Goal: Task Accomplishment & Management: Manage account settings

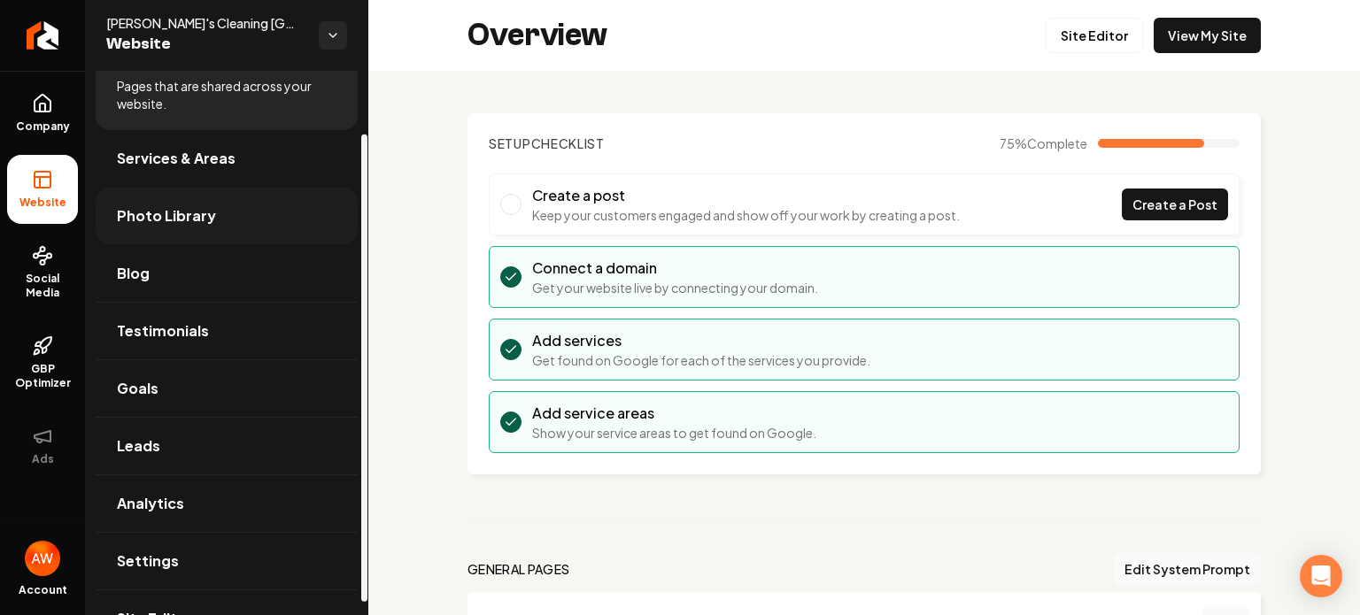
scroll to position [88, 0]
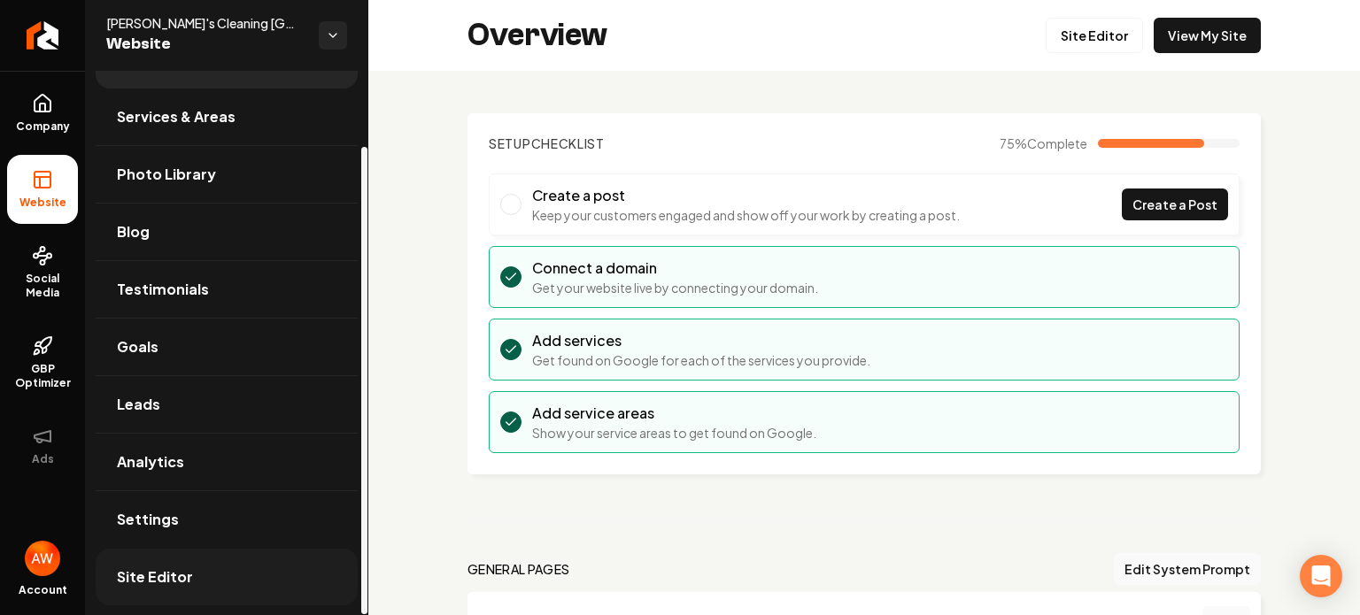
click at [184, 569] on span "Site Editor" at bounding box center [155, 577] width 76 height 21
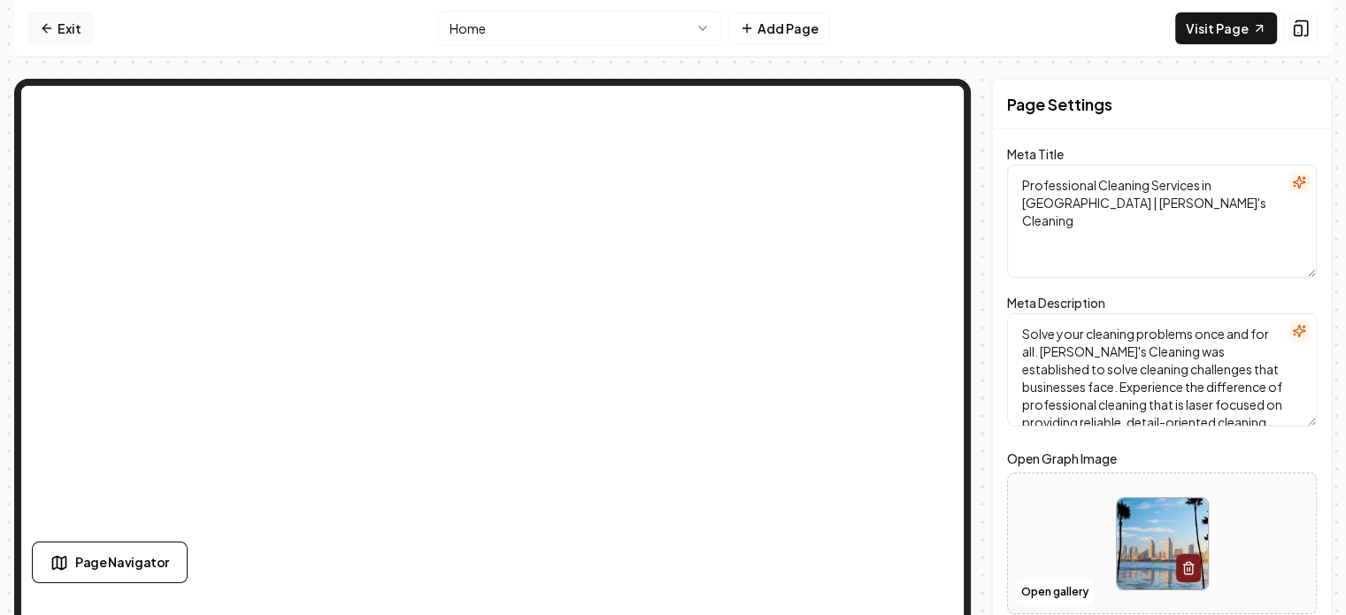
click at [71, 17] on link "Exit" at bounding box center [60, 28] width 65 height 32
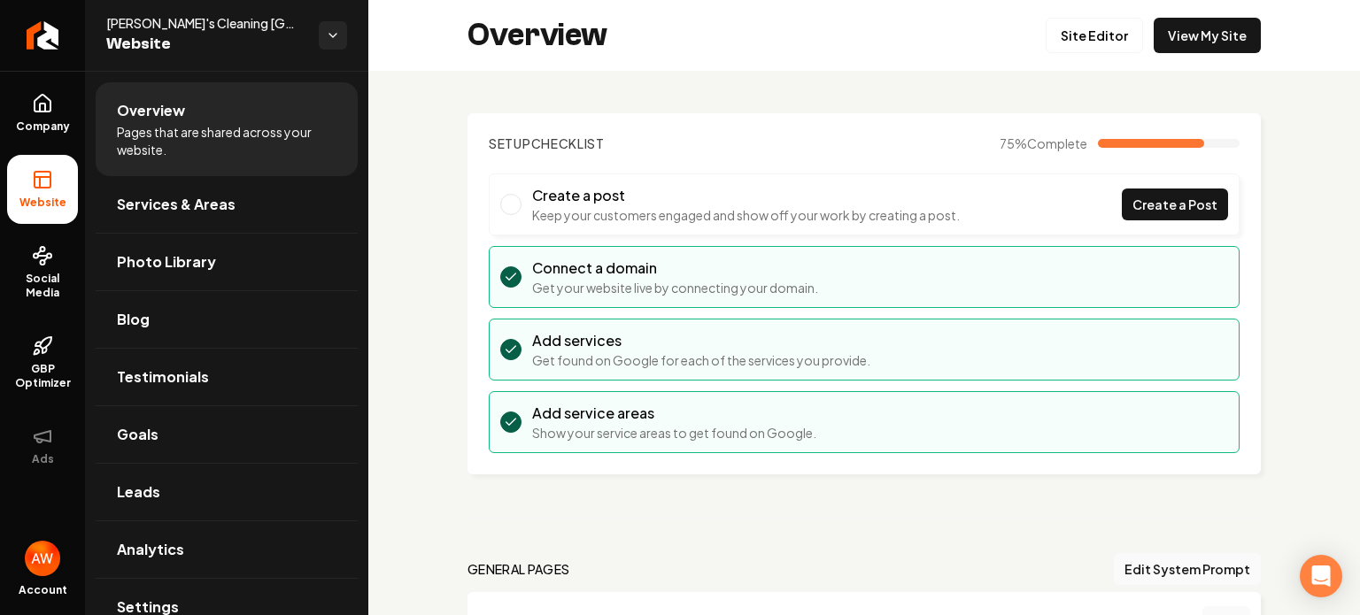
click at [47, 561] on img "Open user button" at bounding box center [42, 558] width 35 height 35
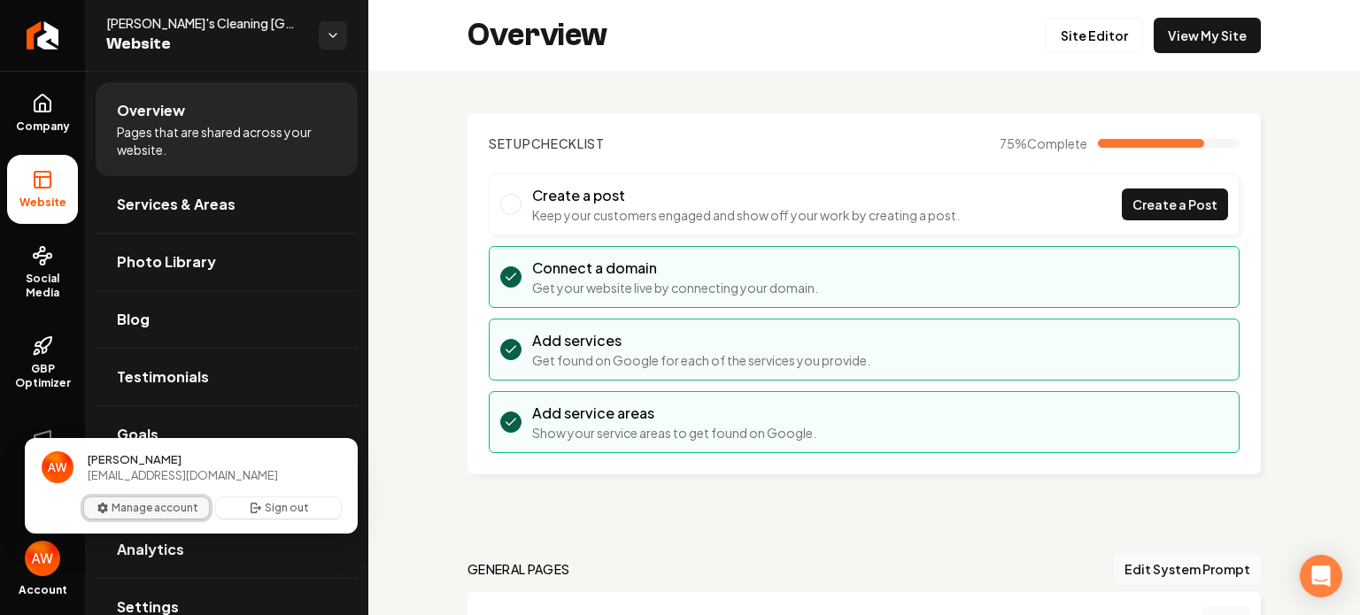
click at [110, 513] on button "Manage account" at bounding box center [146, 507] width 125 height 21
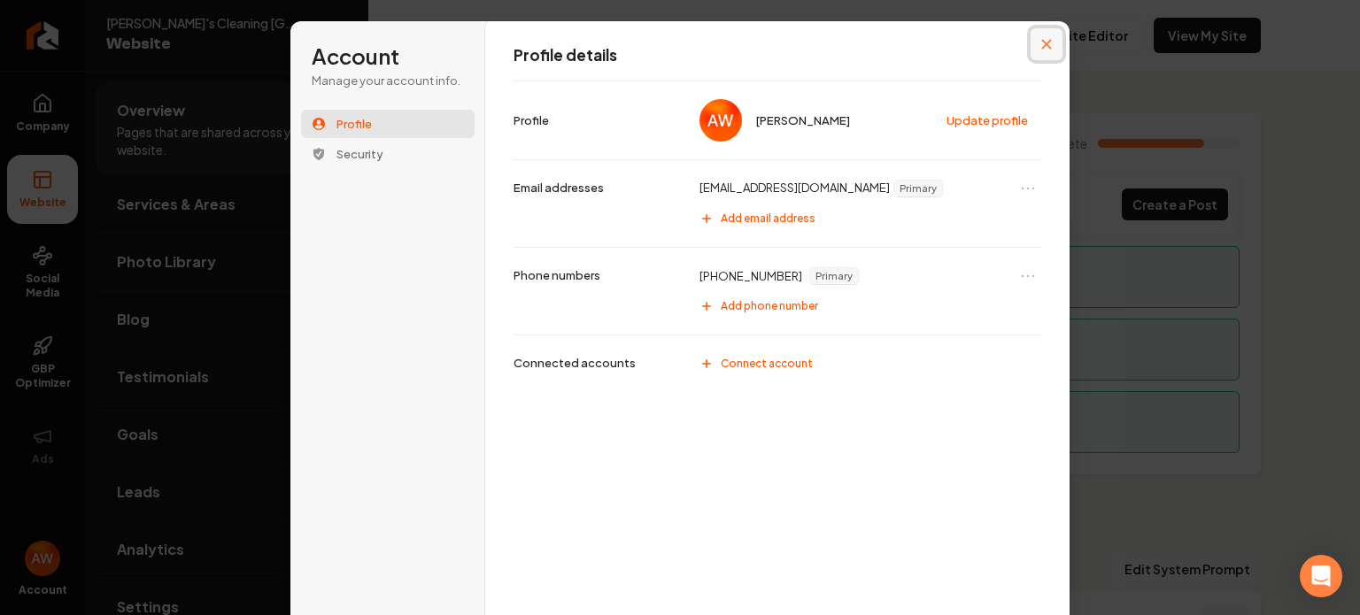
click at [1041, 44] on icon "Close modal" at bounding box center [1046, 44] width 11 height 11
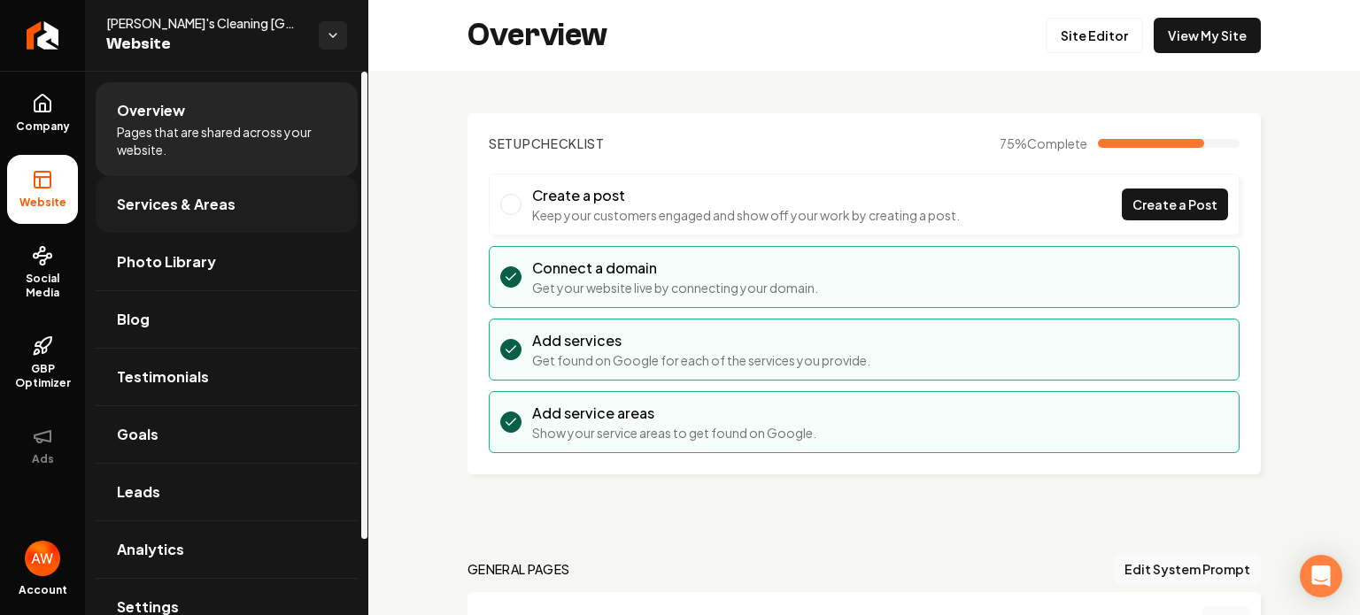
click at [176, 212] on span "Services & Areas" at bounding box center [176, 204] width 119 height 21
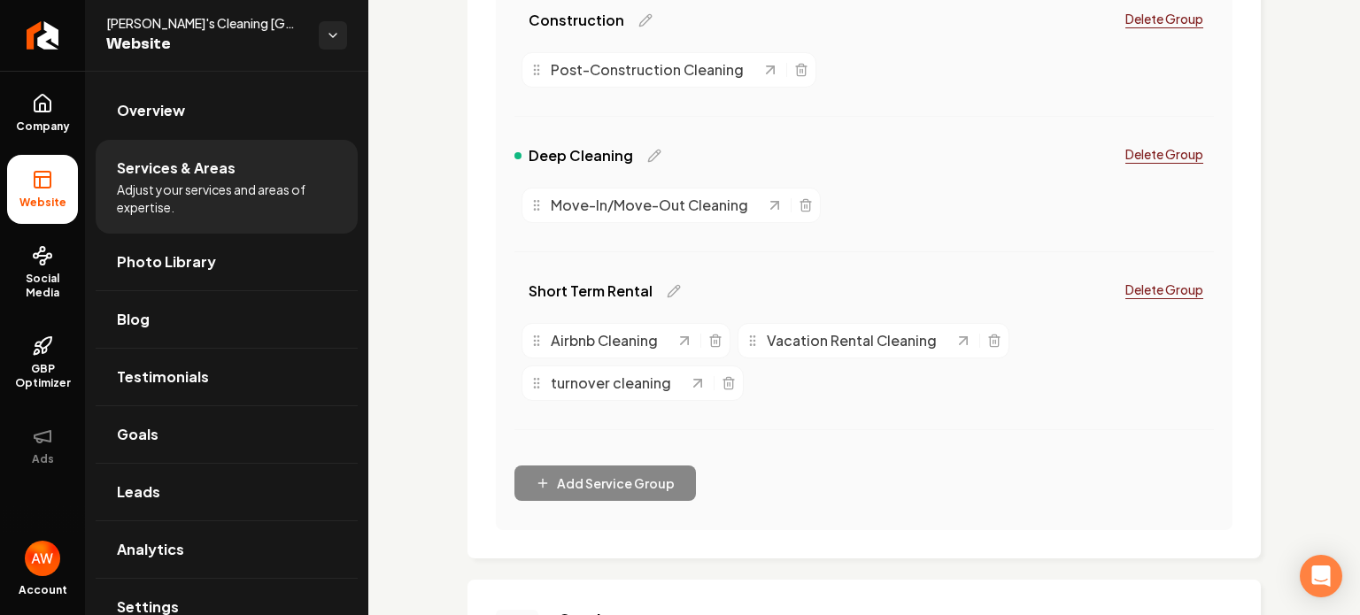
scroll to position [718, 0]
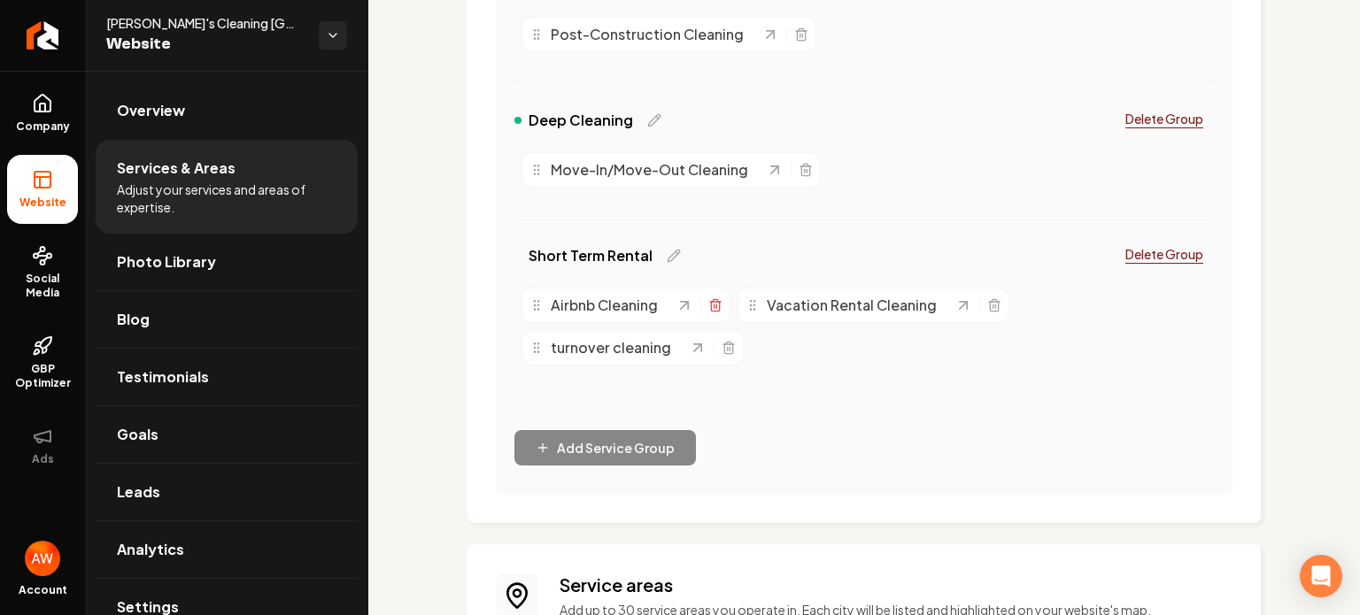
click at [713, 308] on icon "Main content area" at bounding box center [715, 305] width 14 height 14
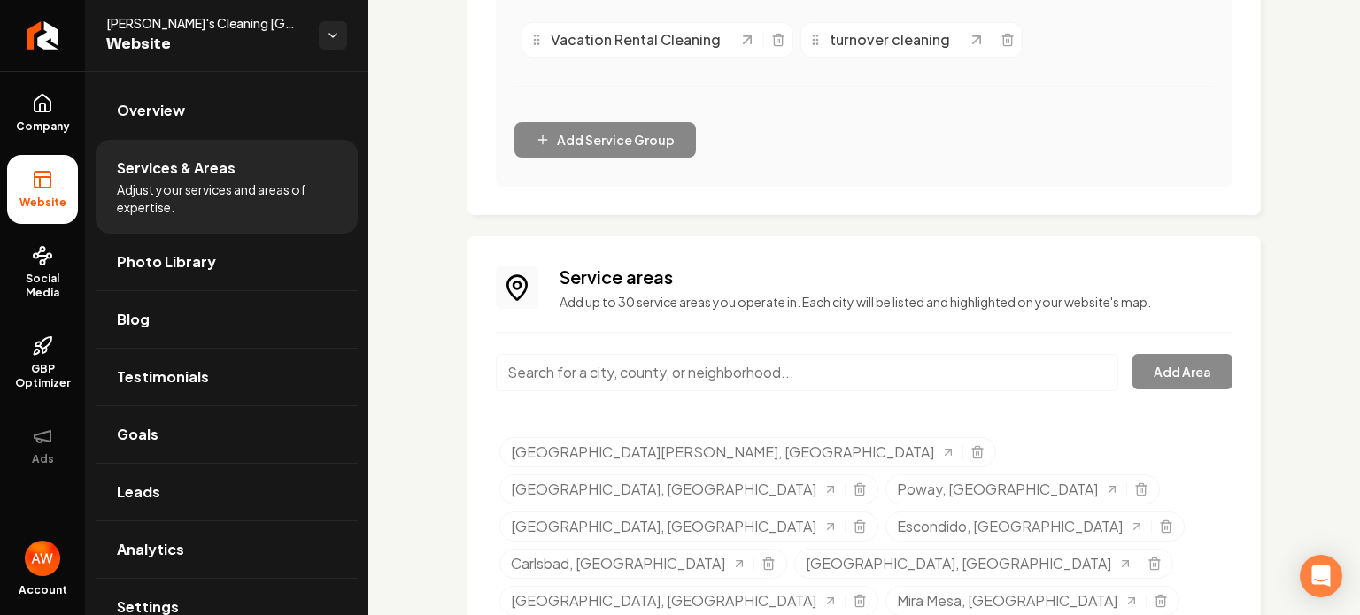
scroll to position [900, 0]
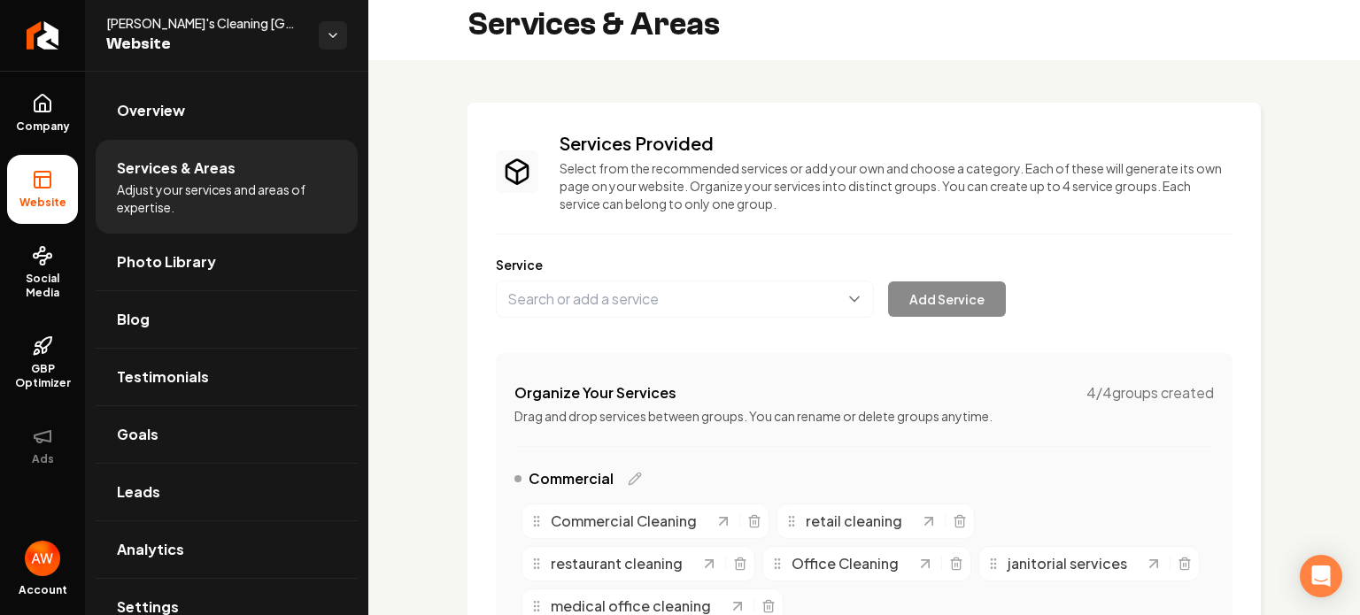
scroll to position [0, 0]
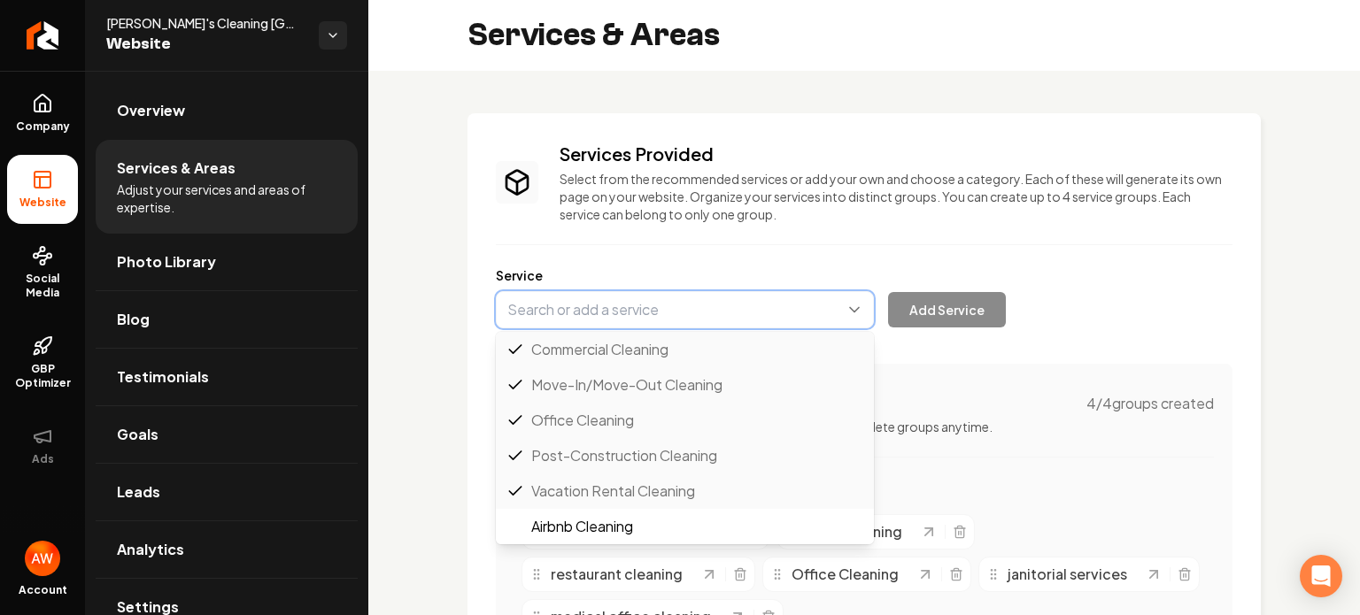
click at [737, 314] on button "Main content area" at bounding box center [685, 309] width 378 height 37
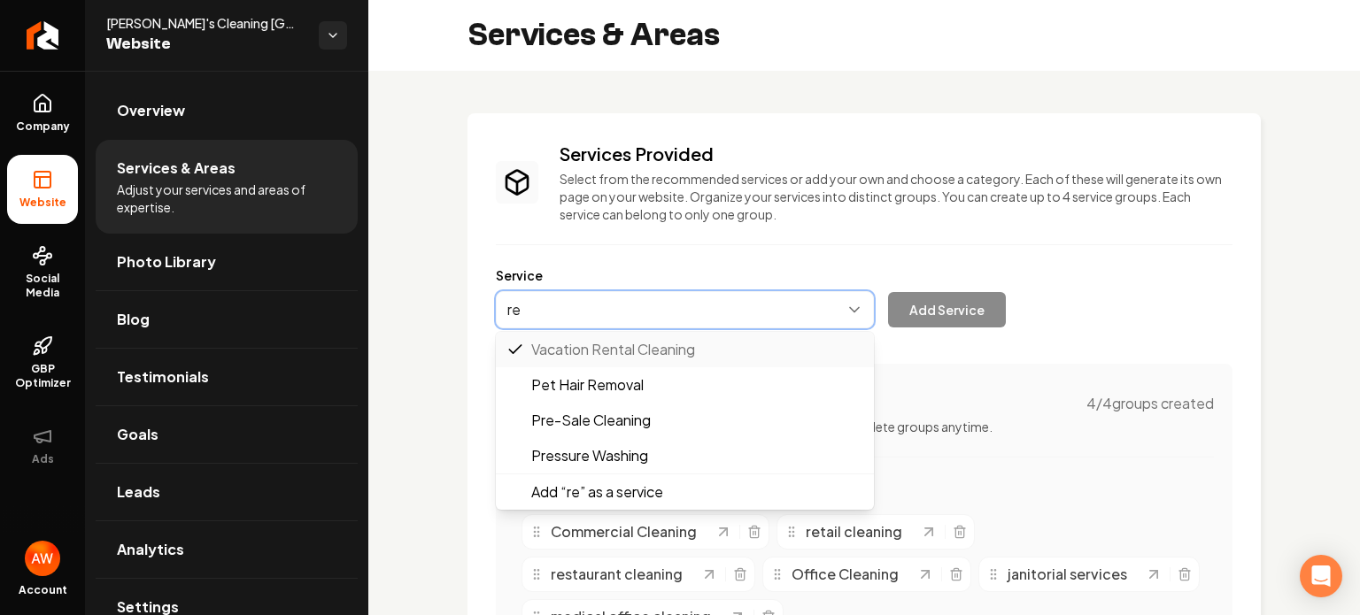
type input "r"
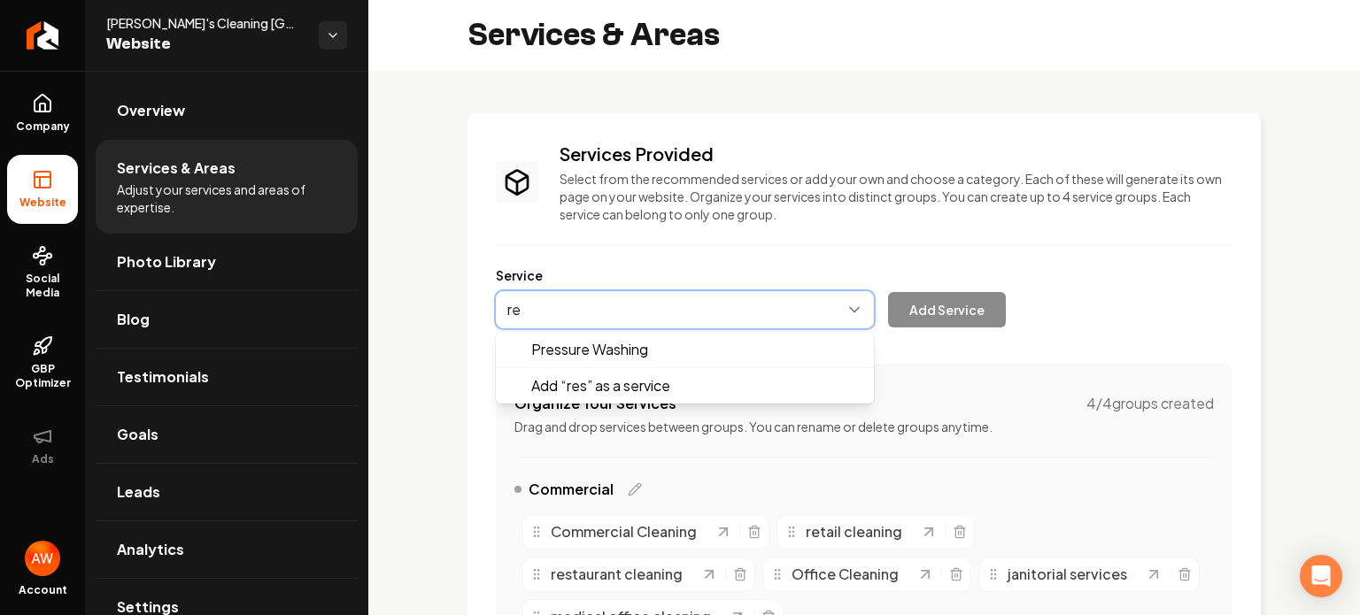
type input "r"
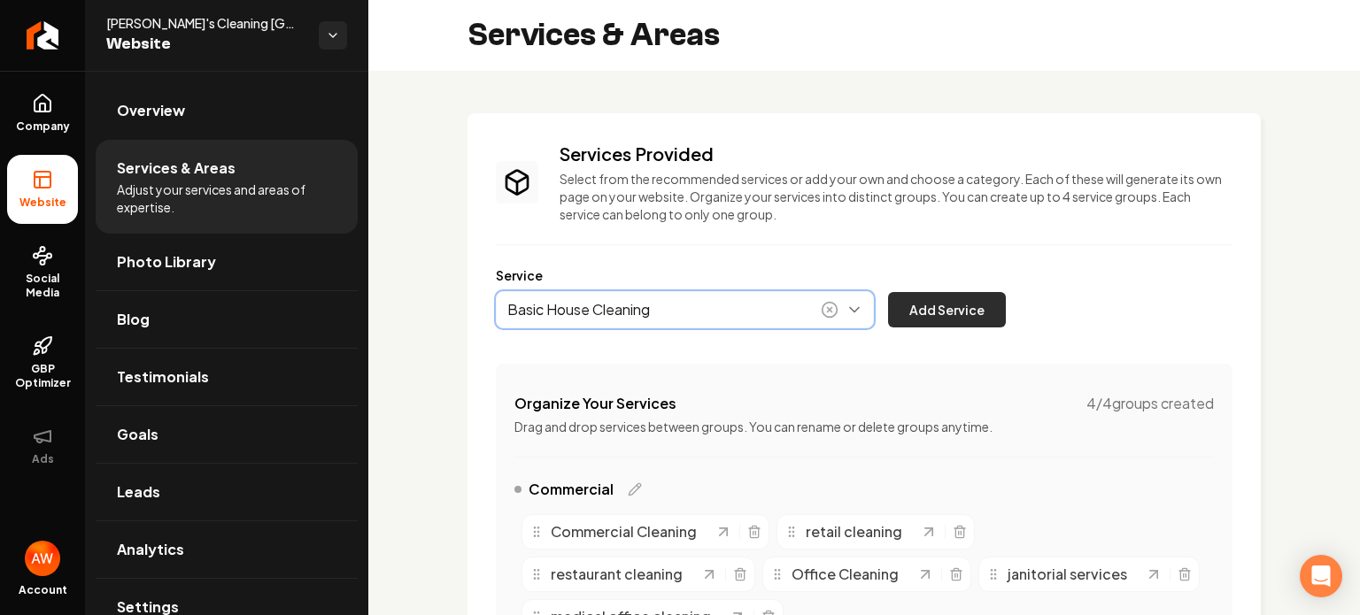
type input "Basic House Cleaning"
click at [942, 306] on button "Add Service" at bounding box center [947, 309] width 118 height 35
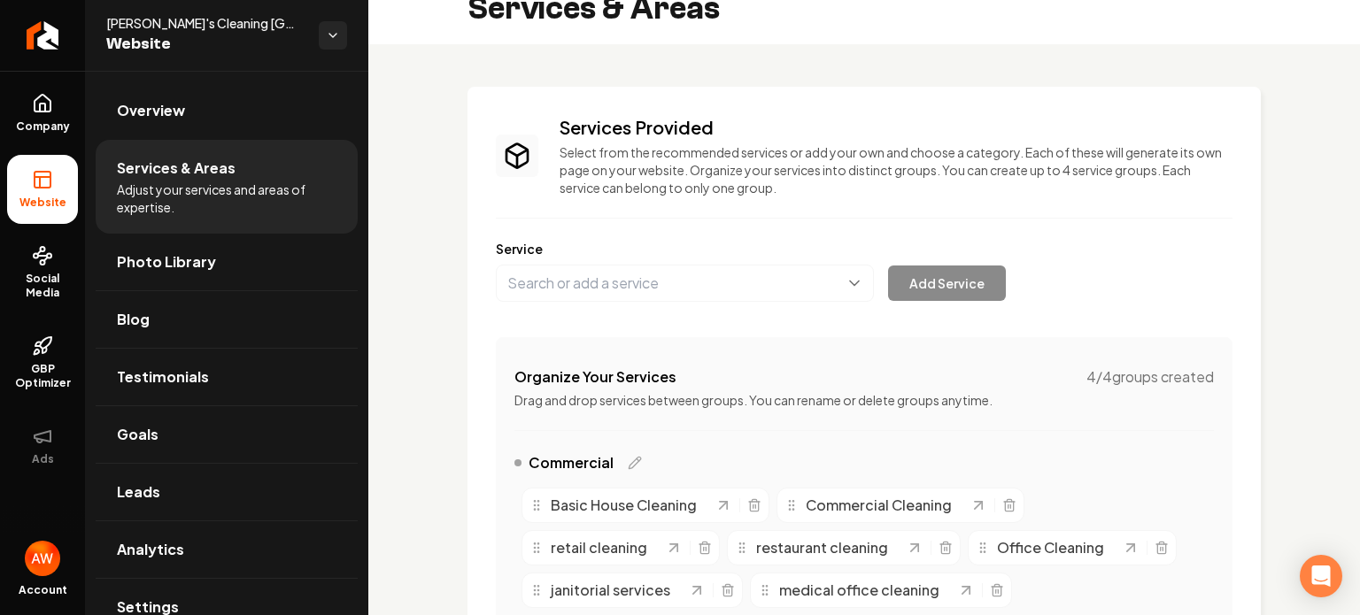
scroll to position [28, 0]
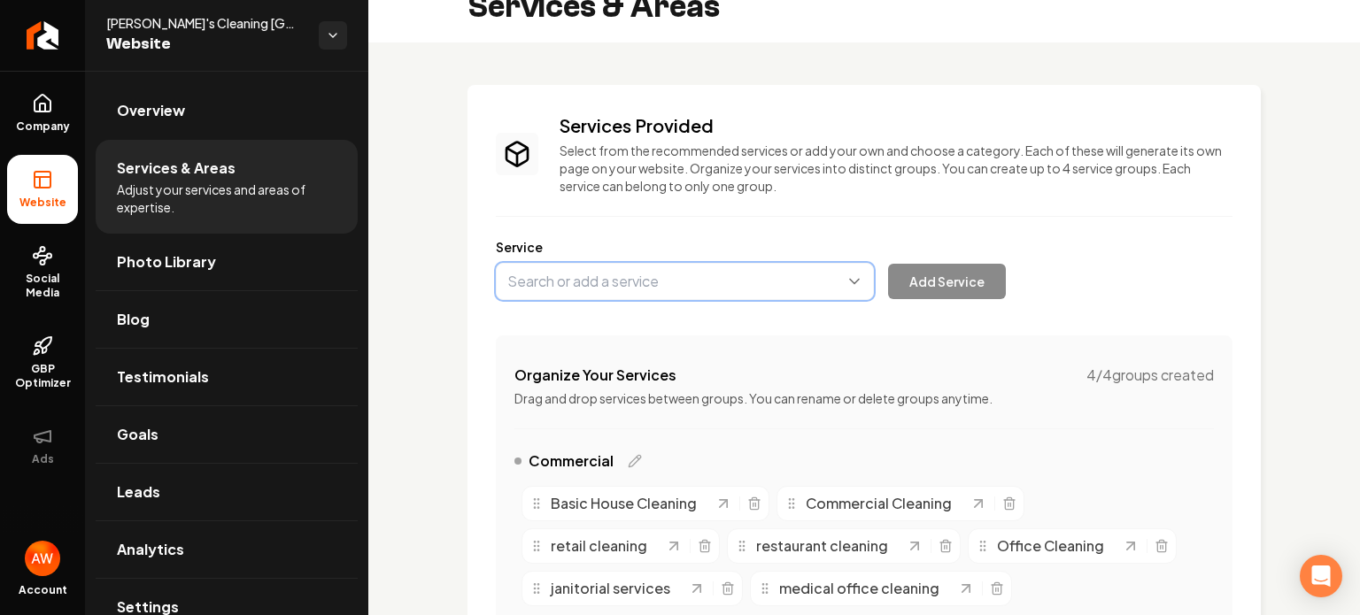
click at [773, 293] on button "Main content area" at bounding box center [685, 281] width 378 height 37
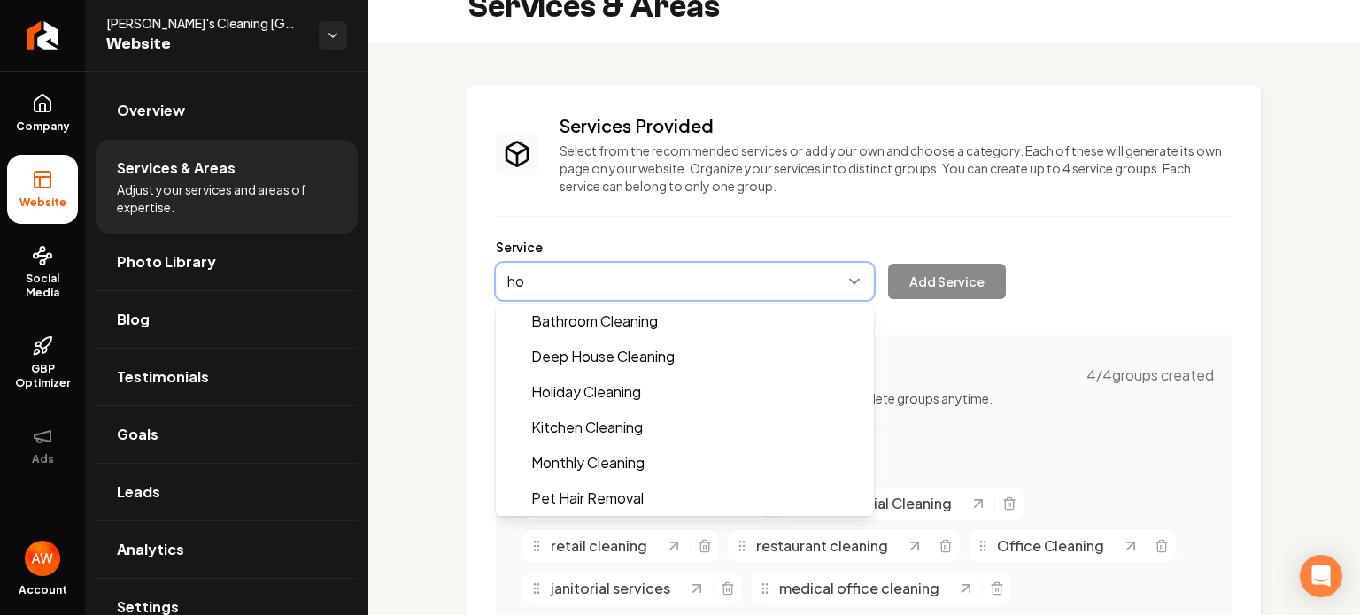
scroll to position [0, 0]
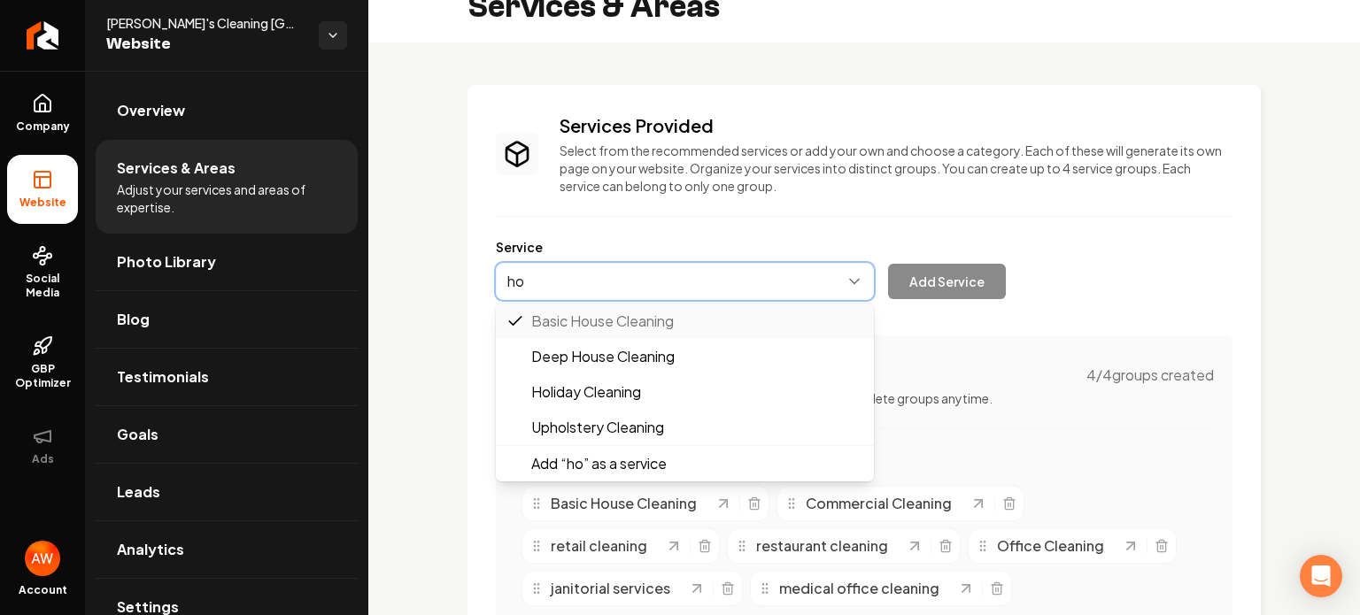
type input "h"
type input "r"
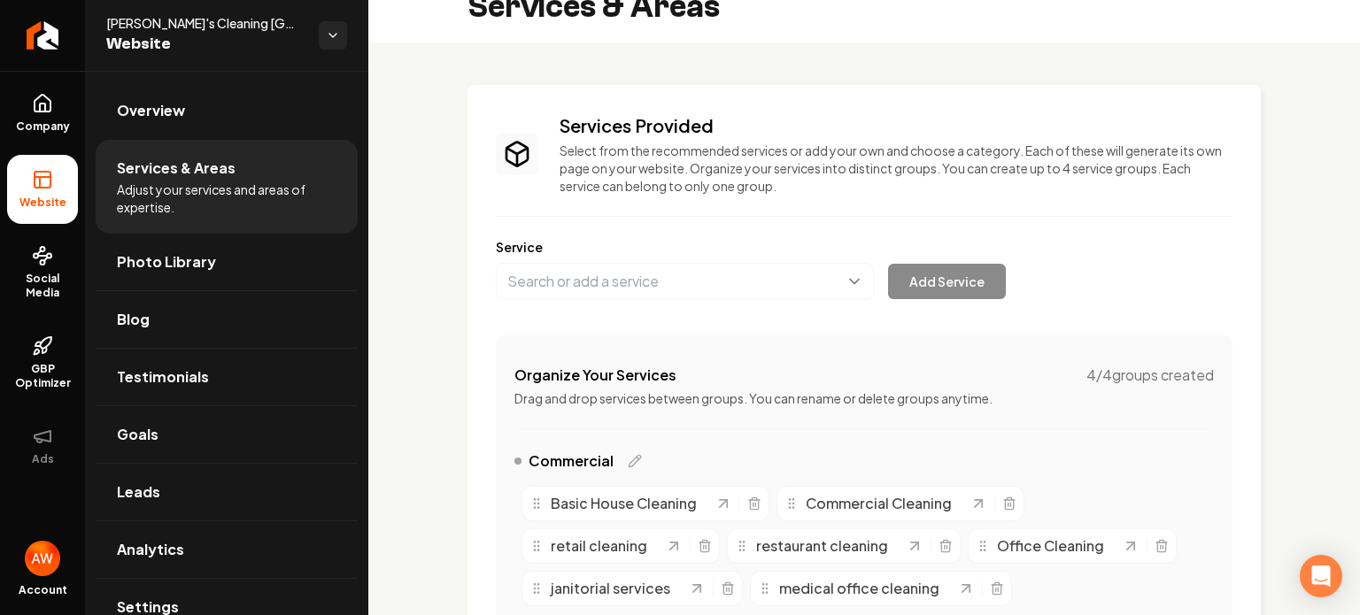
click at [1100, 255] on div "Service Add Service" at bounding box center [864, 269] width 736 height 62
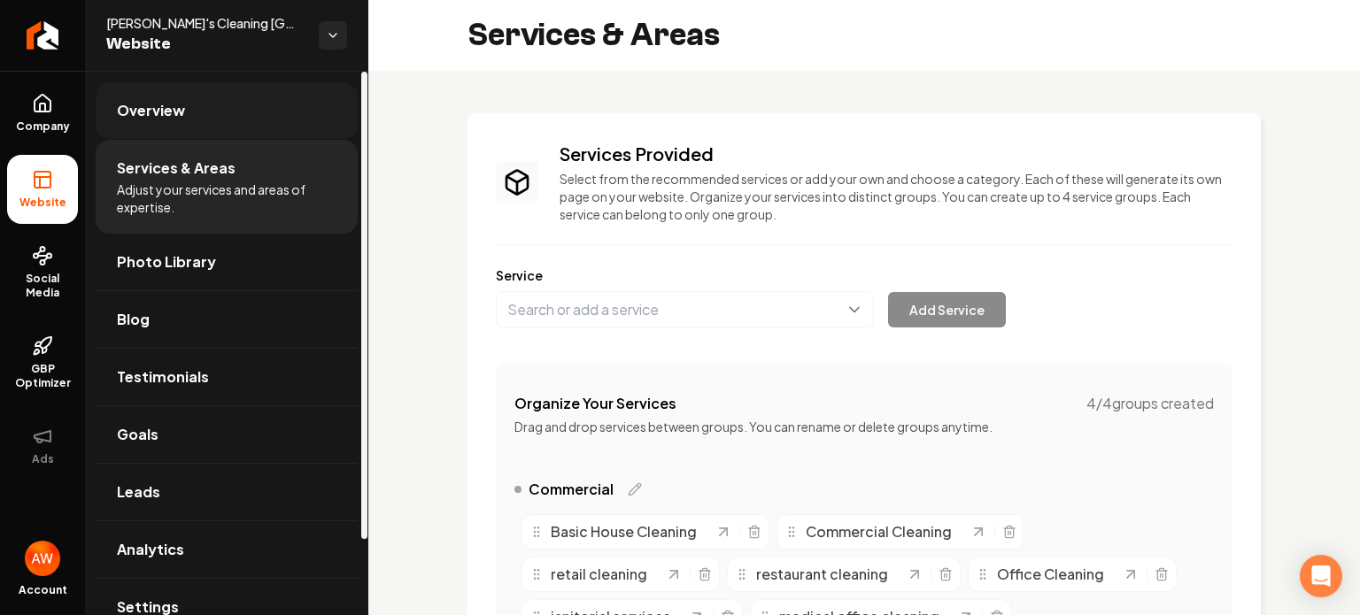
click at [181, 123] on link "Overview" at bounding box center [227, 110] width 262 height 57
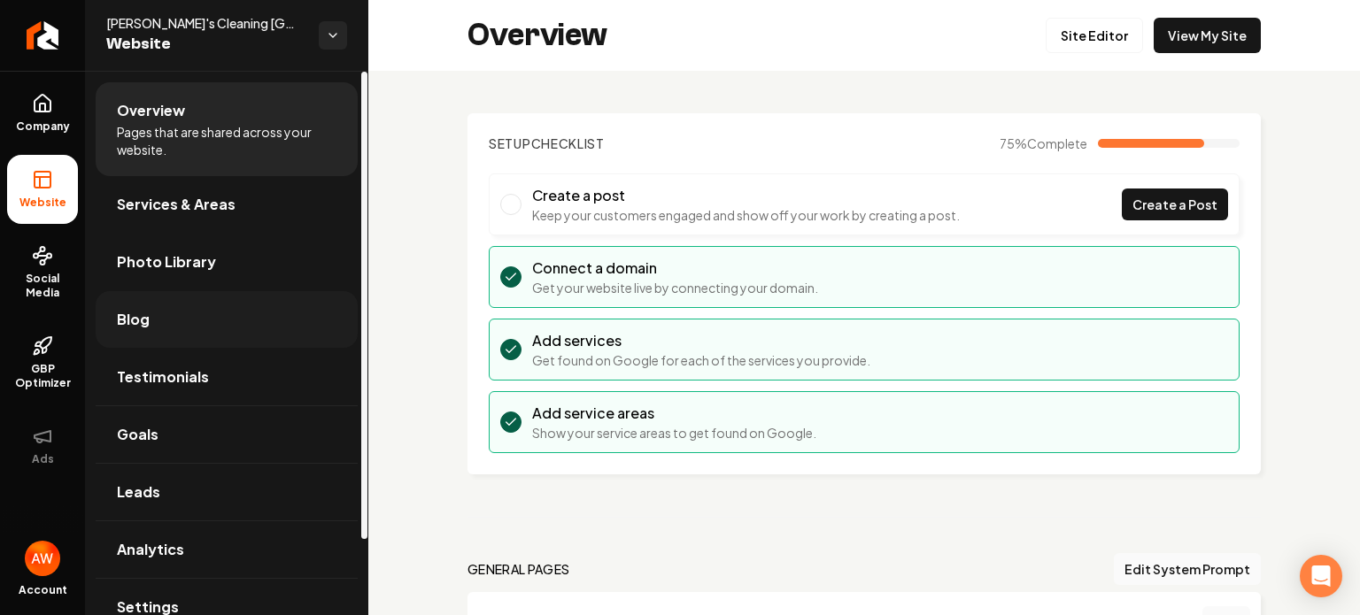
scroll to position [88, 0]
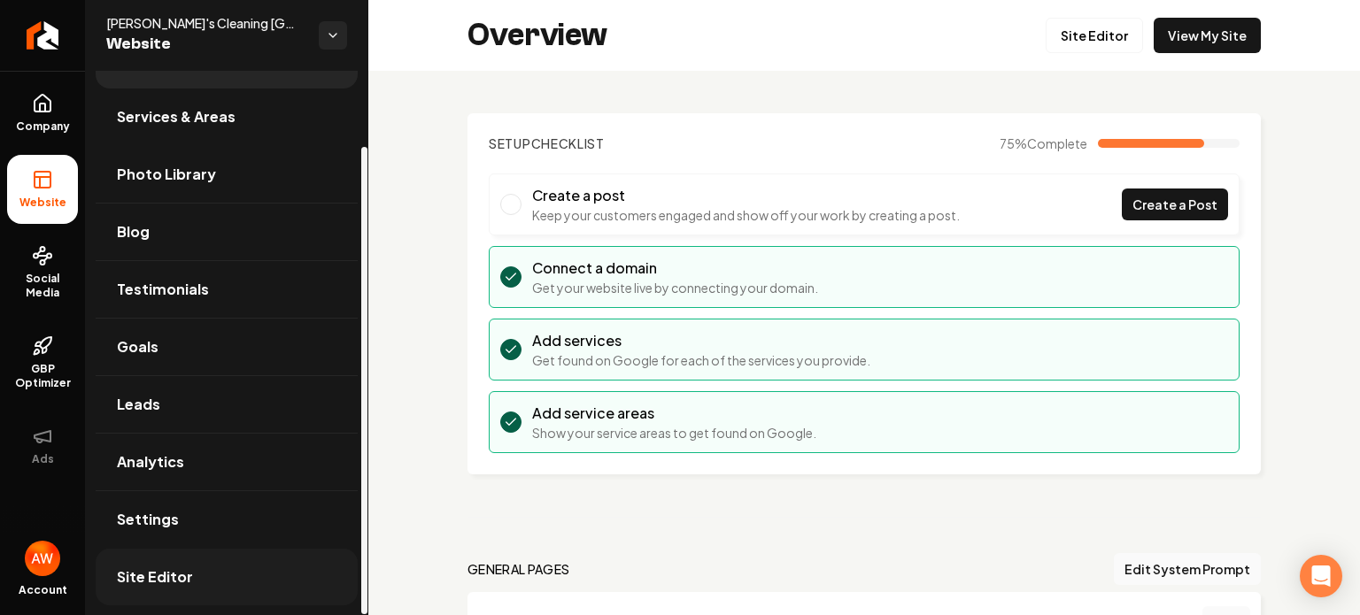
click at [173, 572] on span "Site Editor" at bounding box center [155, 577] width 76 height 21
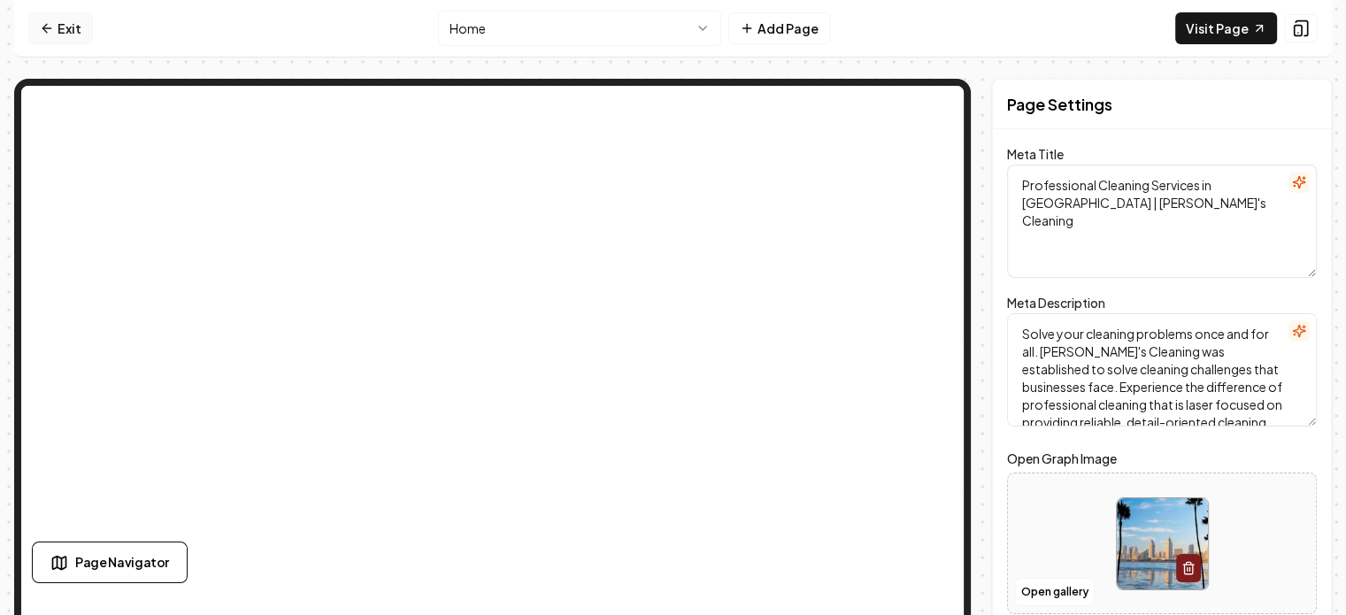
click at [43, 31] on icon at bounding box center [47, 28] width 14 height 14
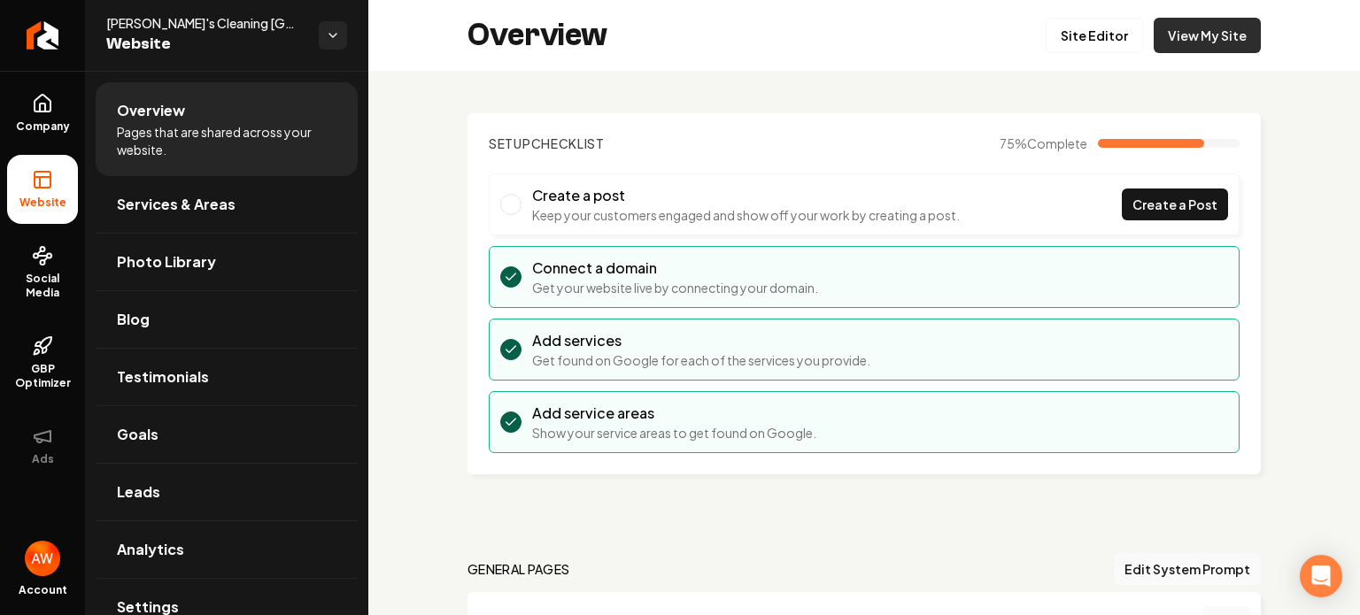
click at [1185, 36] on link "View My Site" at bounding box center [1206, 35] width 107 height 35
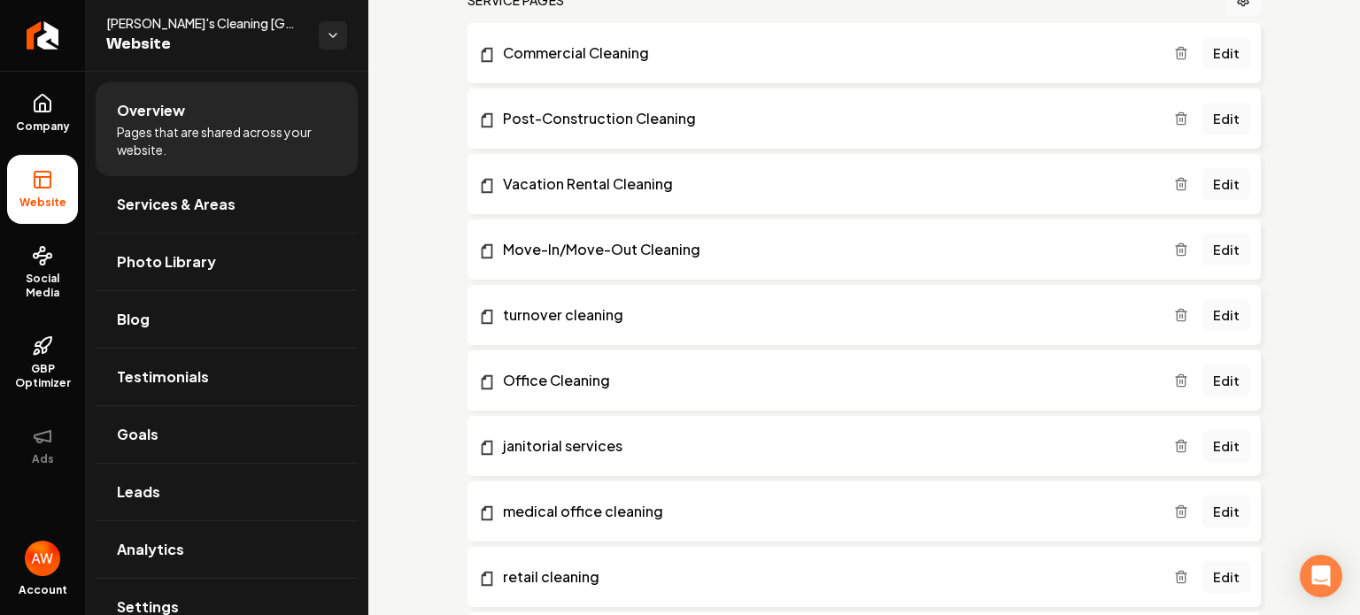
scroll to position [668, 0]
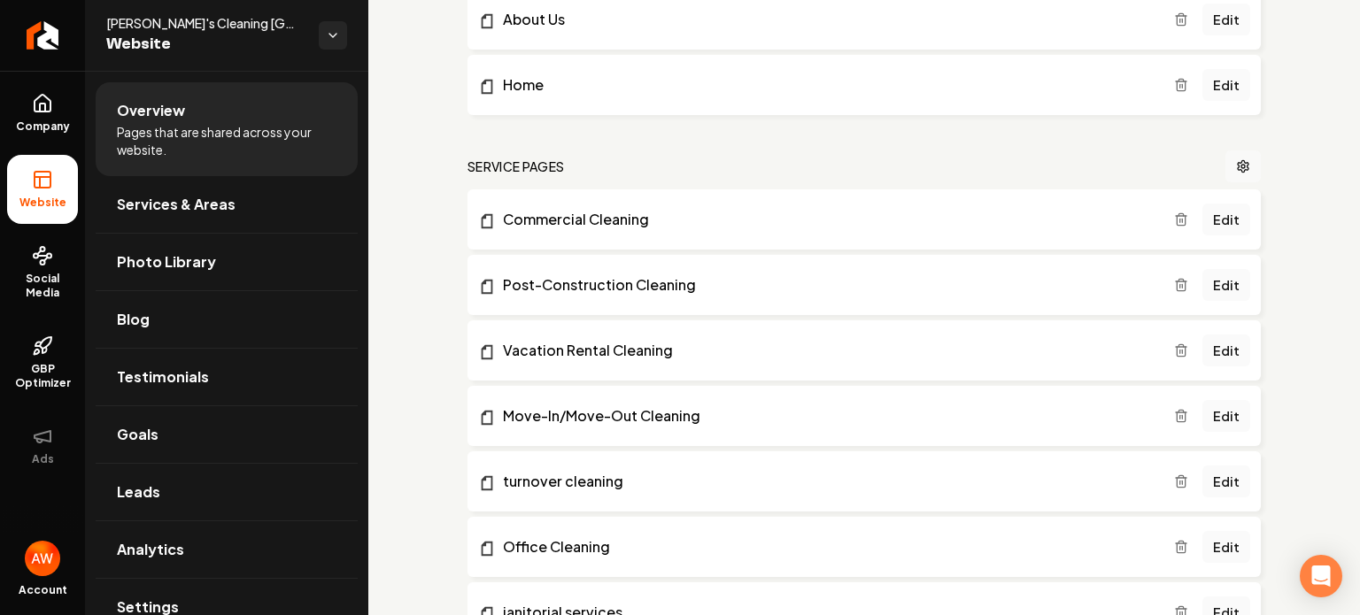
click at [1236, 162] on icon "Main content area" at bounding box center [1243, 166] width 14 height 14
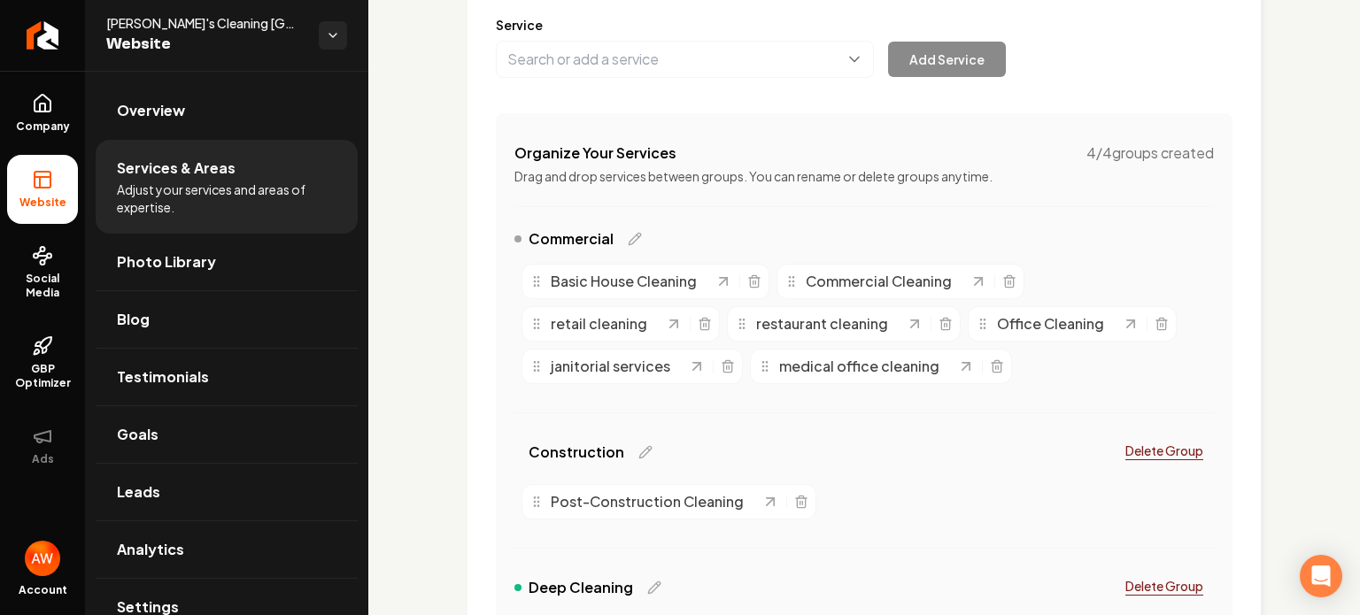
scroll to position [237, 0]
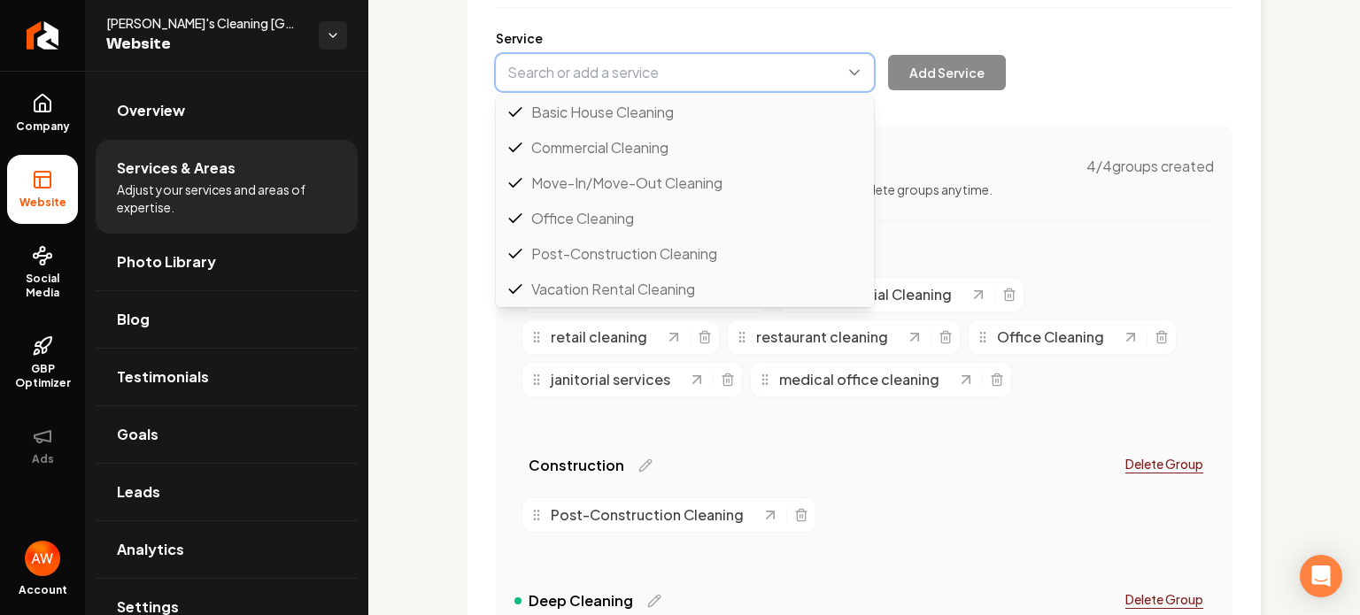
click at [701, 73] on button "Main content area" at bounding box center [685, 72] width 378 height 37
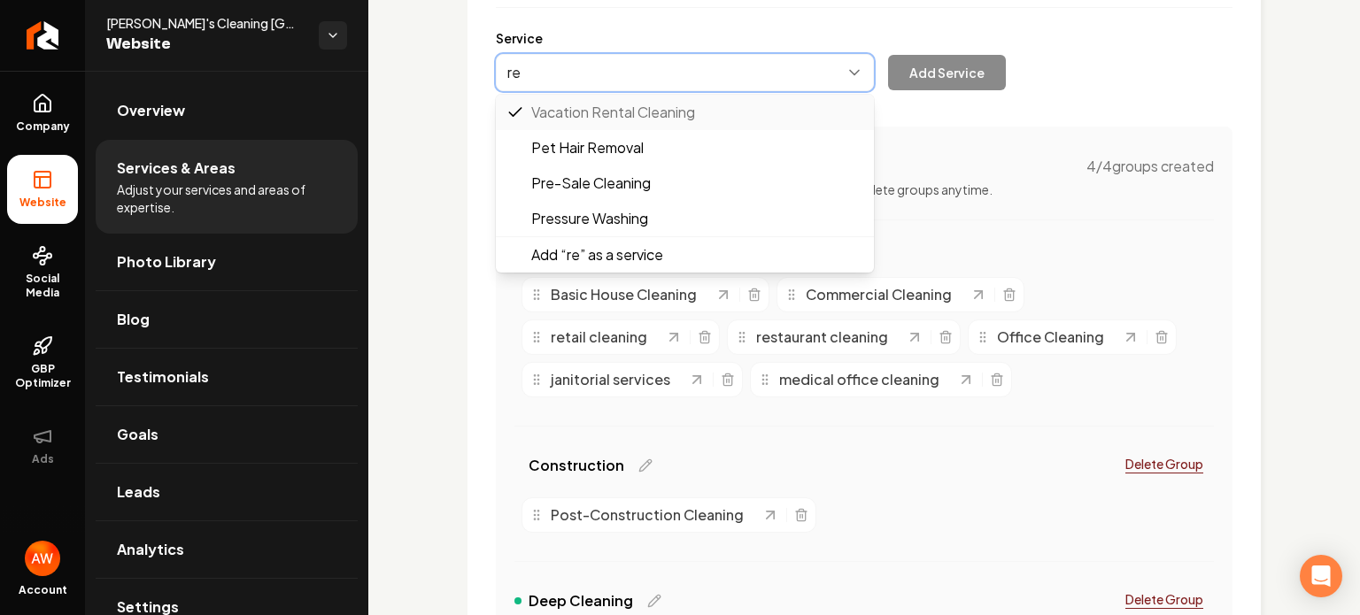
type input "r"
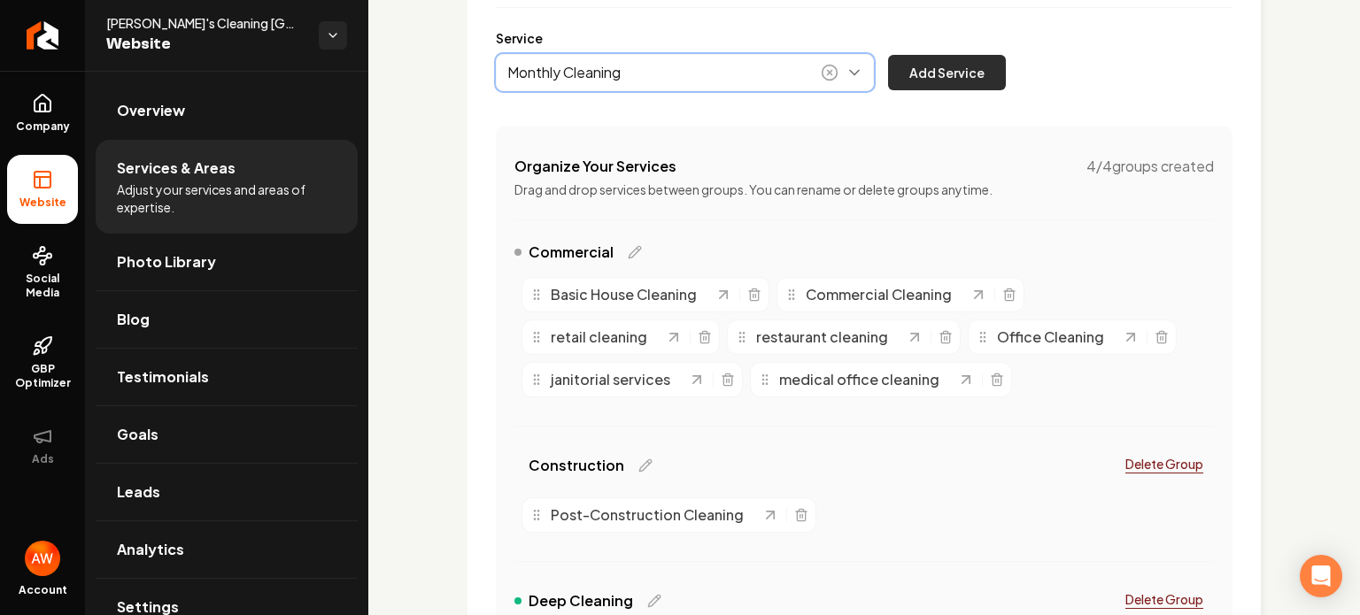
type input "Monthly Cleaning"
click at [932, 72] on button "Add Service" at bounding box center [947, 72] width 118 height 35
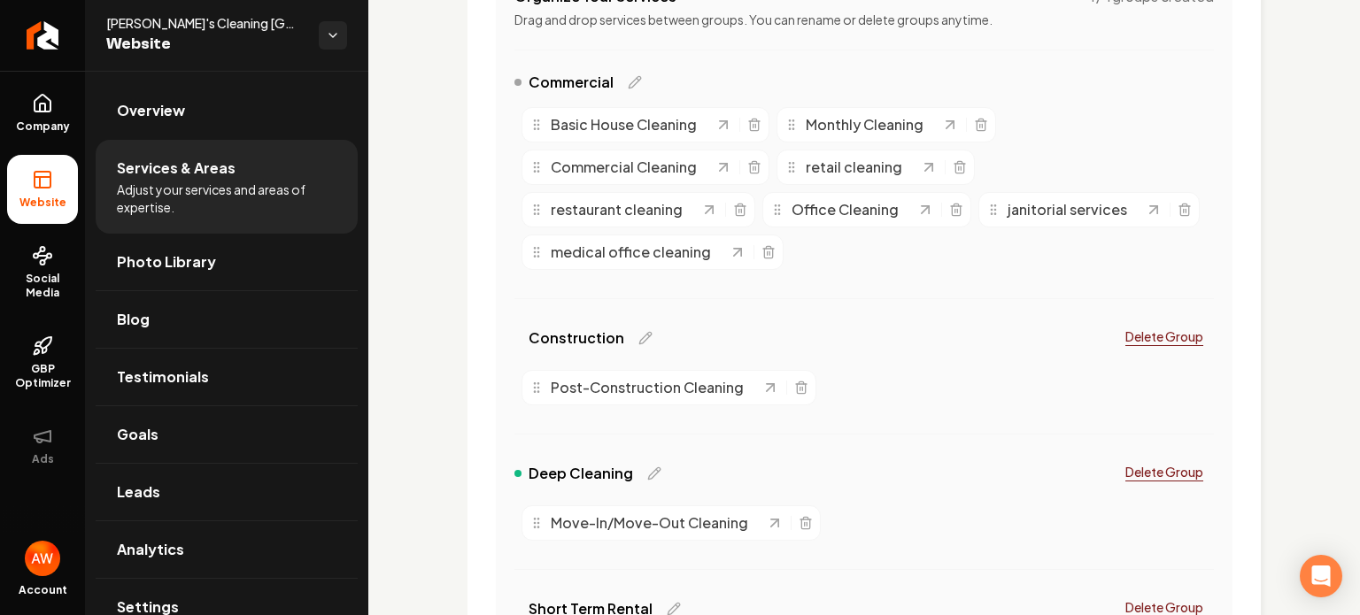
scroll to position [409, 0]
click at [647, 467] on icon "Main content area" at bounding box center [654, 472] width 14 height 14
click at [646, 467] on input "Deep Cleaning" at bounding box center [629, 468] width 202 height 35
click at [1307, 297] on div "Services Provided Select from the recommended services or add your own and choo…" at bounding box center [863, 616] width 991 height 1909
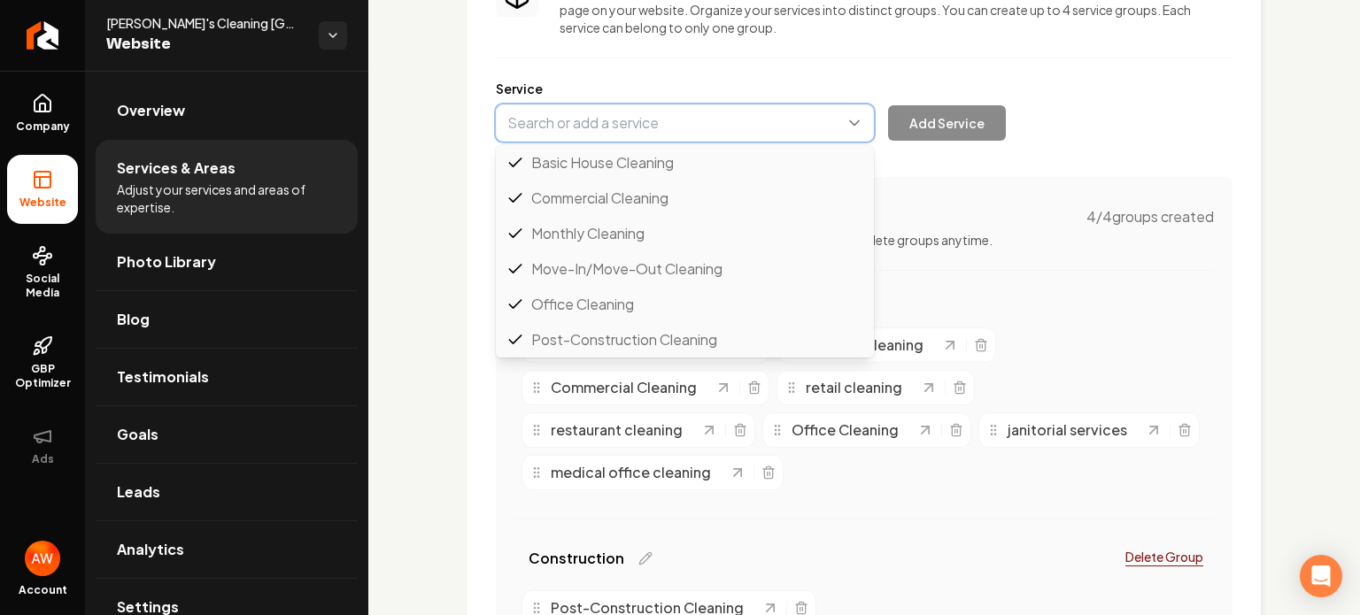
scroll to position [71, 0]
click at [666, 120] on button "Main content area" at bounding box center [685, 122] width 378 height 37
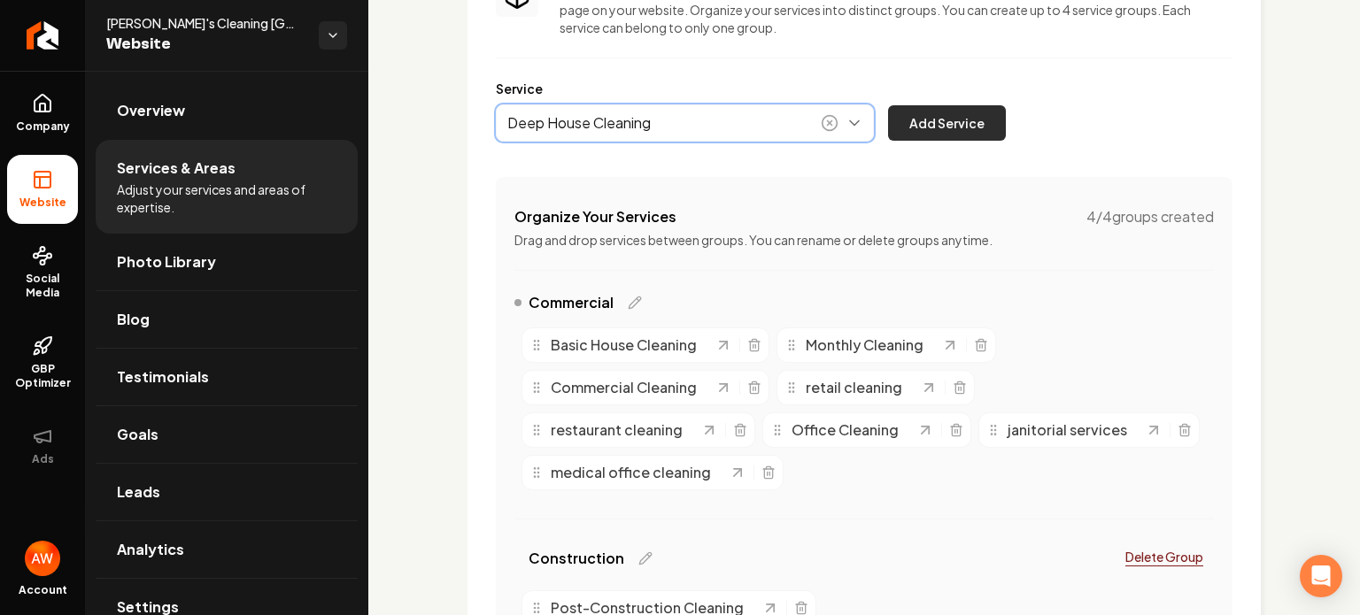
type input "Deep House Cleaning"
click at [925, 123] on button "Add Service" at bounding box center [947, 122] width 118 height 35
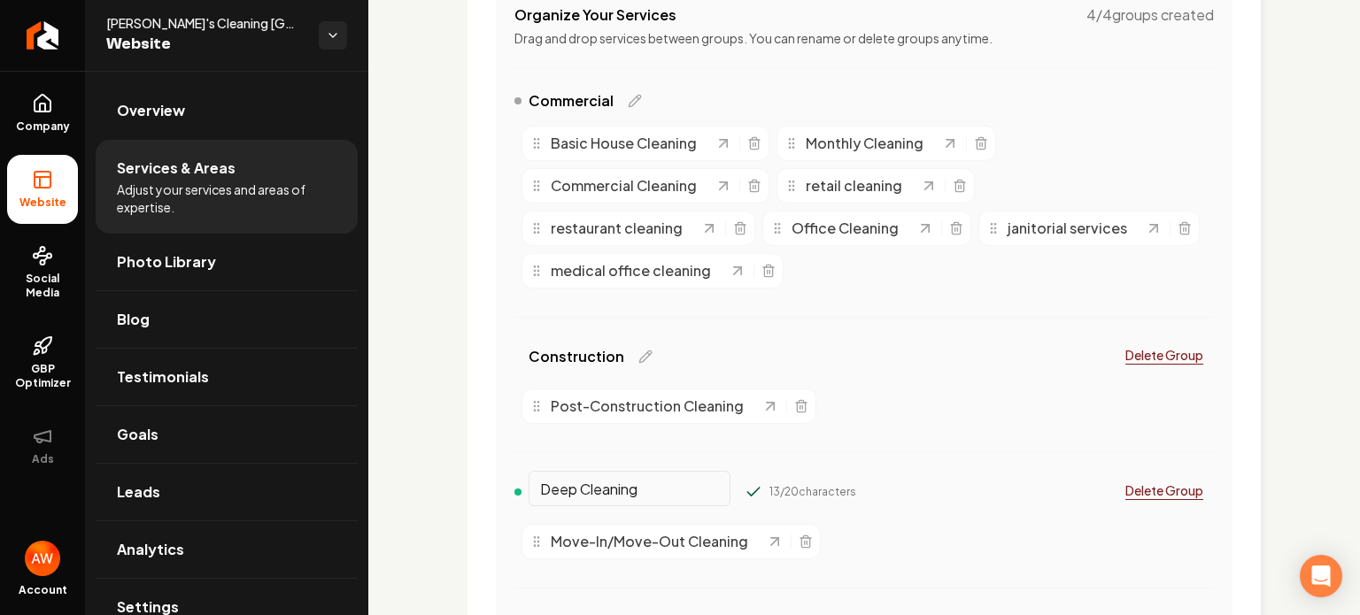
scroll to position [402, 0]
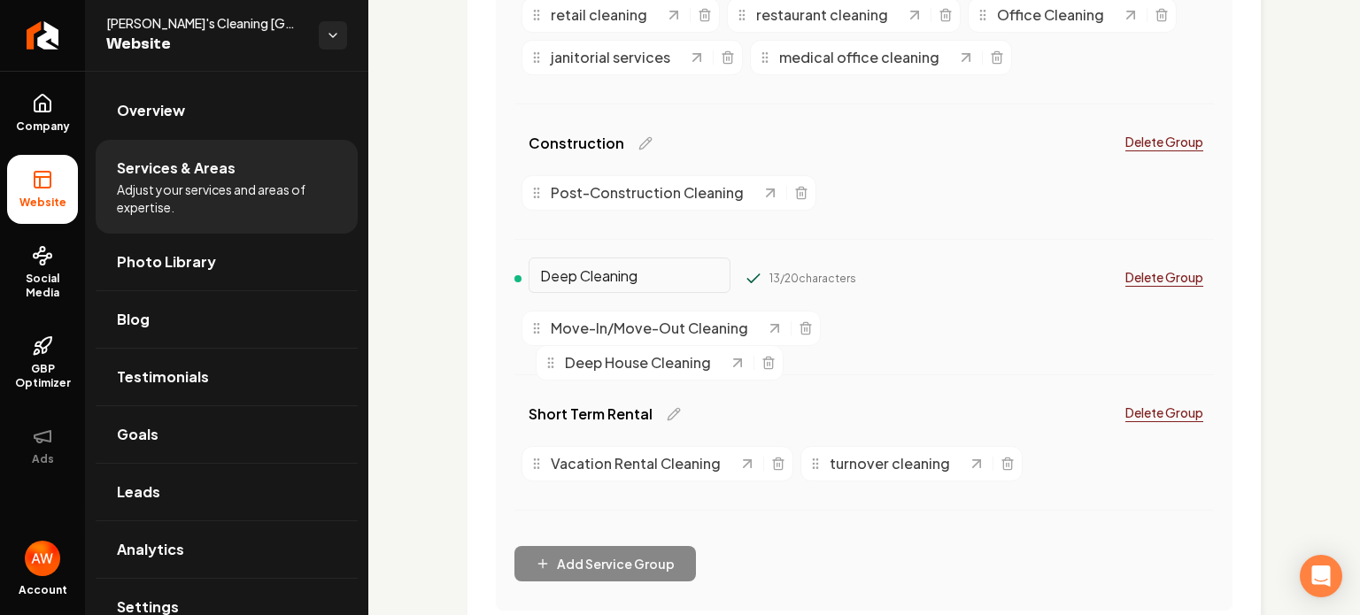
drag, startPoint x: 537, startPoint y: 174, endPoint x: 551, endPoint y: 365, distance: 190.8
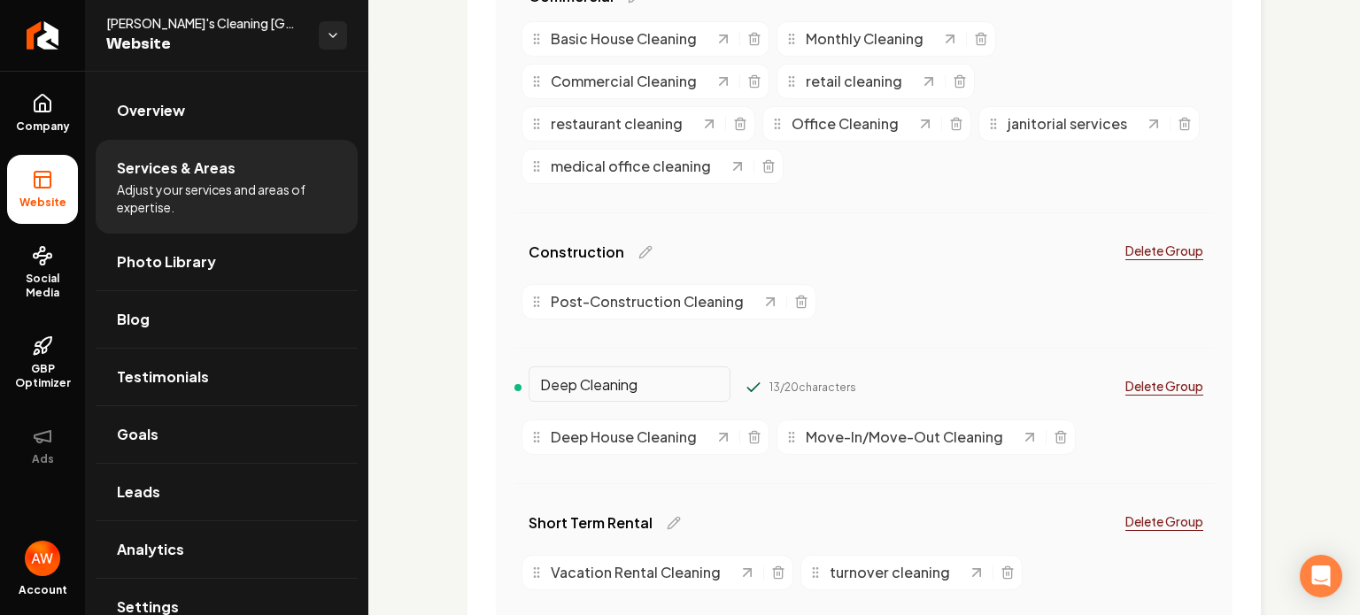
scroll to position [494, 0]
click at [640, 251] on icon "Main content area" at bounding box center [645, 251] width 14 height 14
click at [607, 248] on input "Construction" at bounding box center [629, 247] width 202 height 35
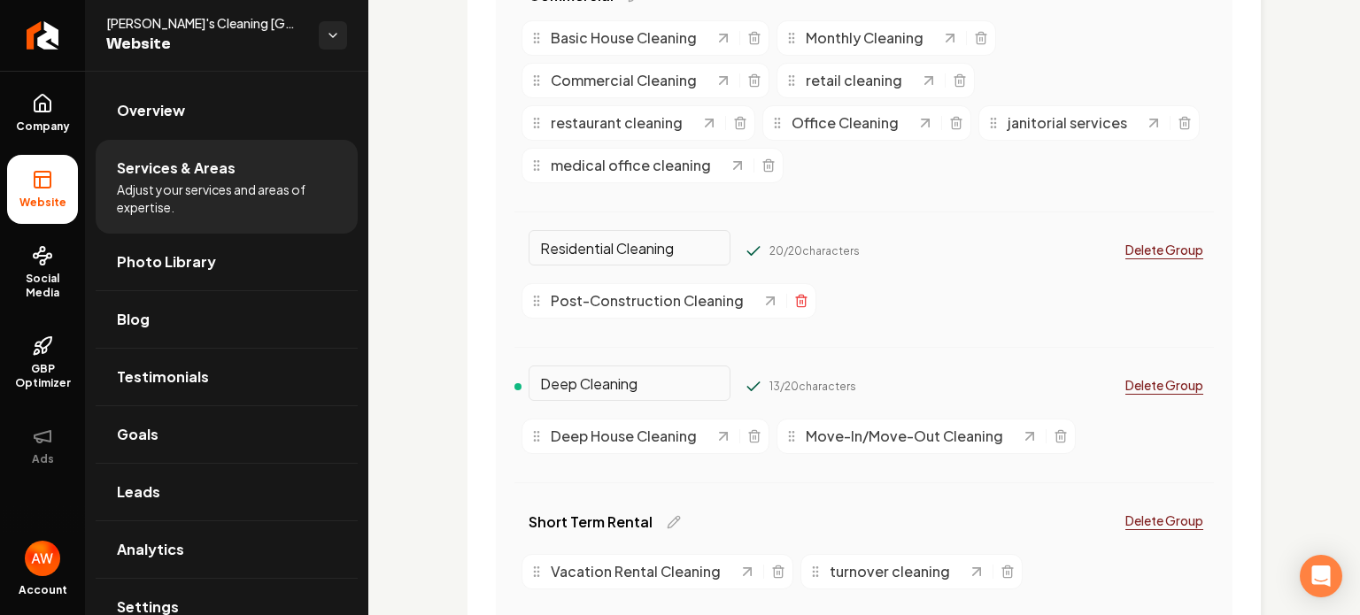
type input "Residential Cleaning"
click at [800, 303] on line "Main content area" at bounding box center [800, 302] width 0 height 4
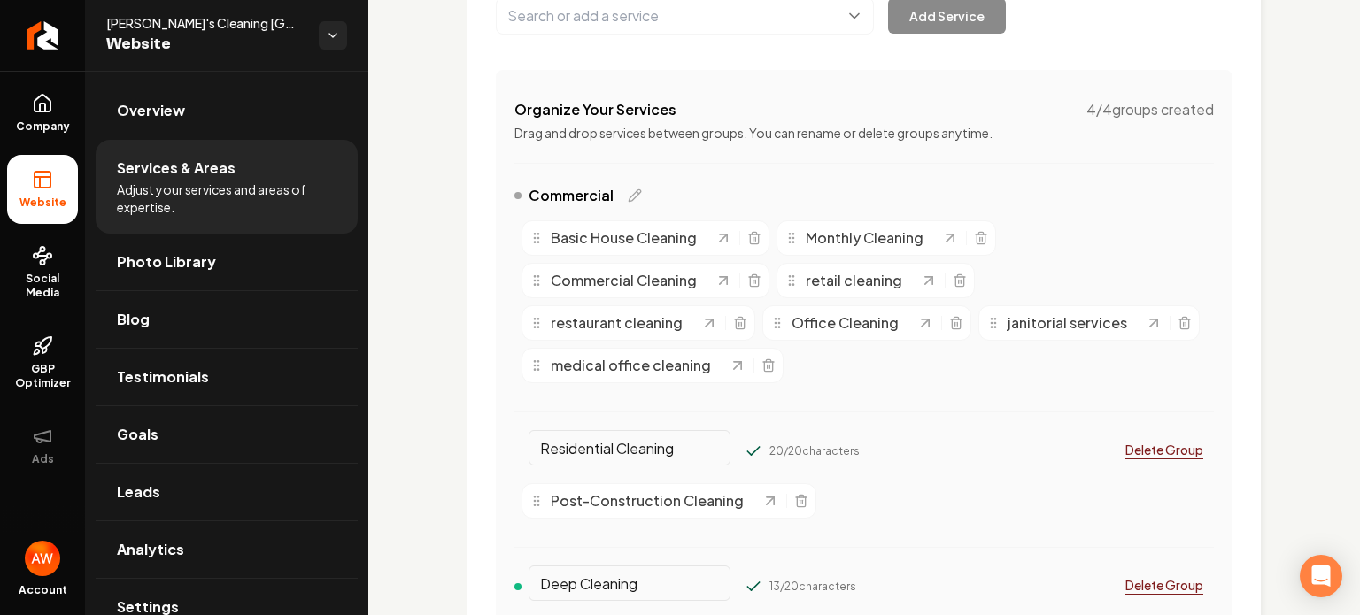
scroll to position [292, 0]
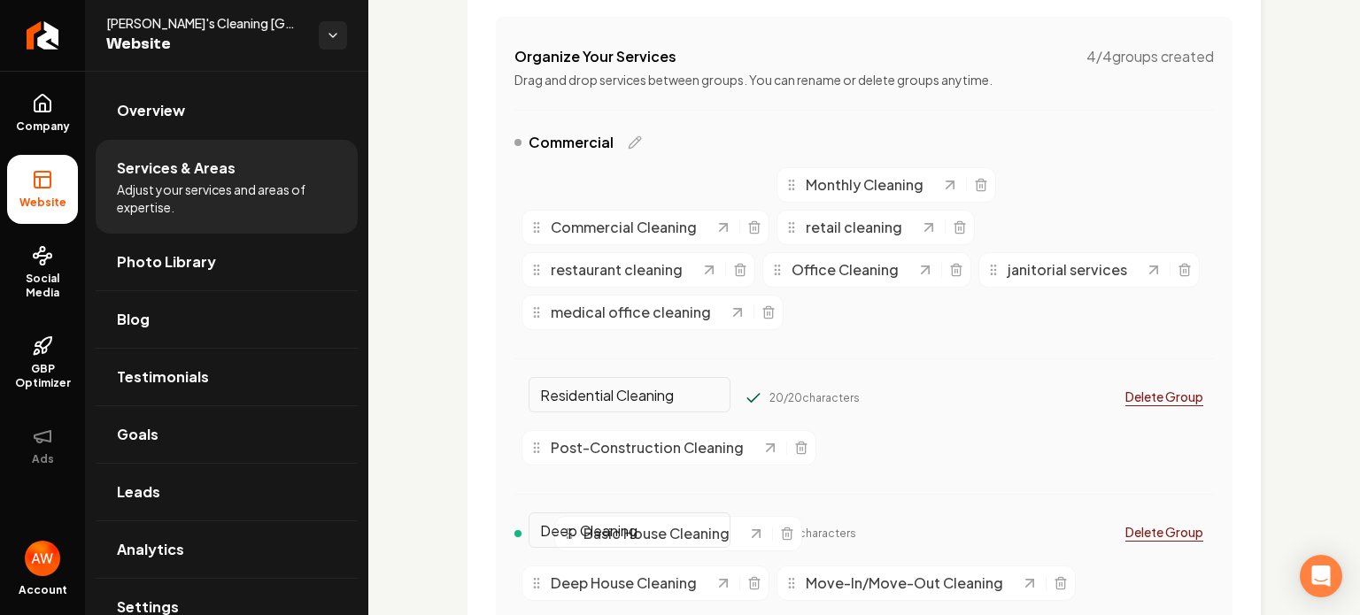
drag, startPoint x: 538, startPoint y: 243, endPoint x: 571, endPoint y: 513, distance: 272.0
click at [571, 513] on div "Commercial Basic House Cleaning Monthly Cleaning Commercial Cleaning retail cle…" at bounding box center [863, 459] width 699 height 655
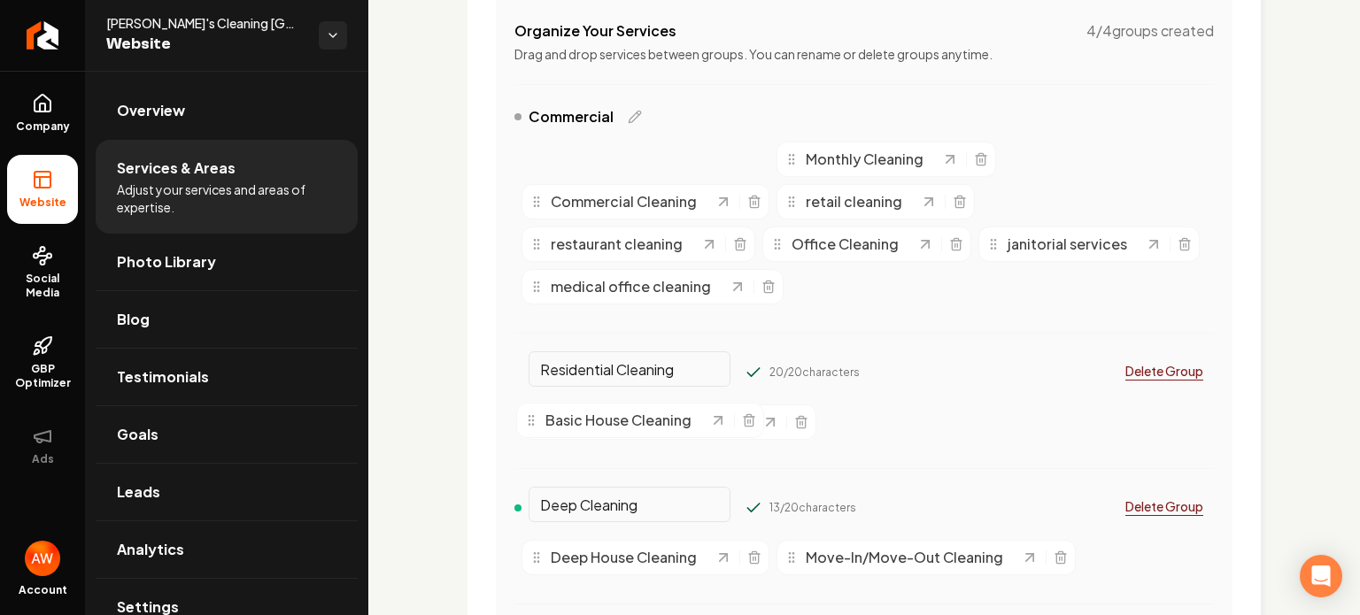
drag, startPoint x: 536, startPoint y: 162, endPoint x: 531, endPoint y: 423, distance: 261.2
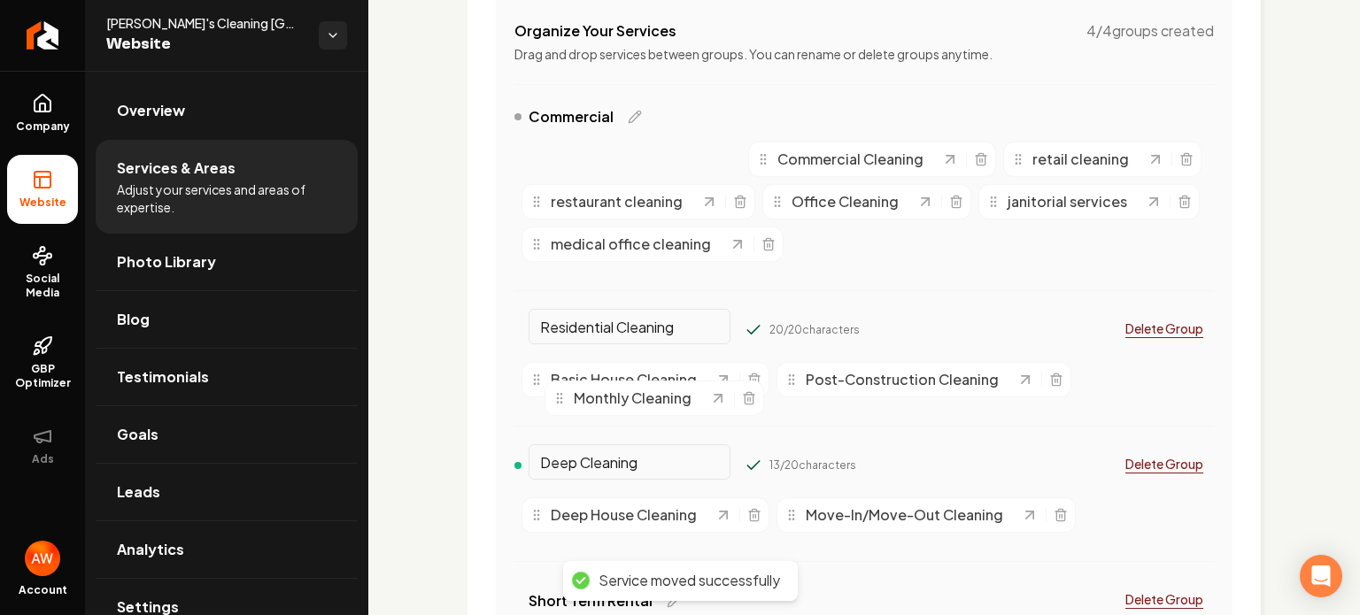
drag, startPoint x: 536, startPoint y: 159, endPoint x: 559, endPoint y: 397, distance: 238.3
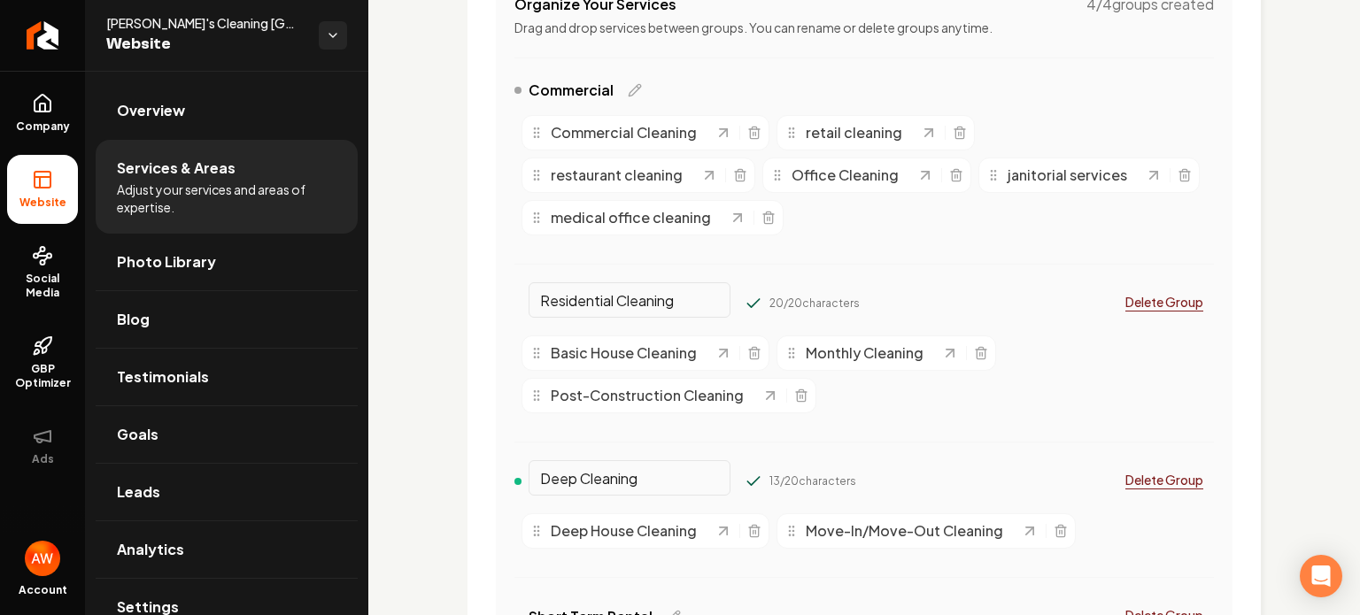
scroll to position [400, 0]
click at [794, 389] on icon "Main content area" at bounding box center [801, 395] width 14 height 14
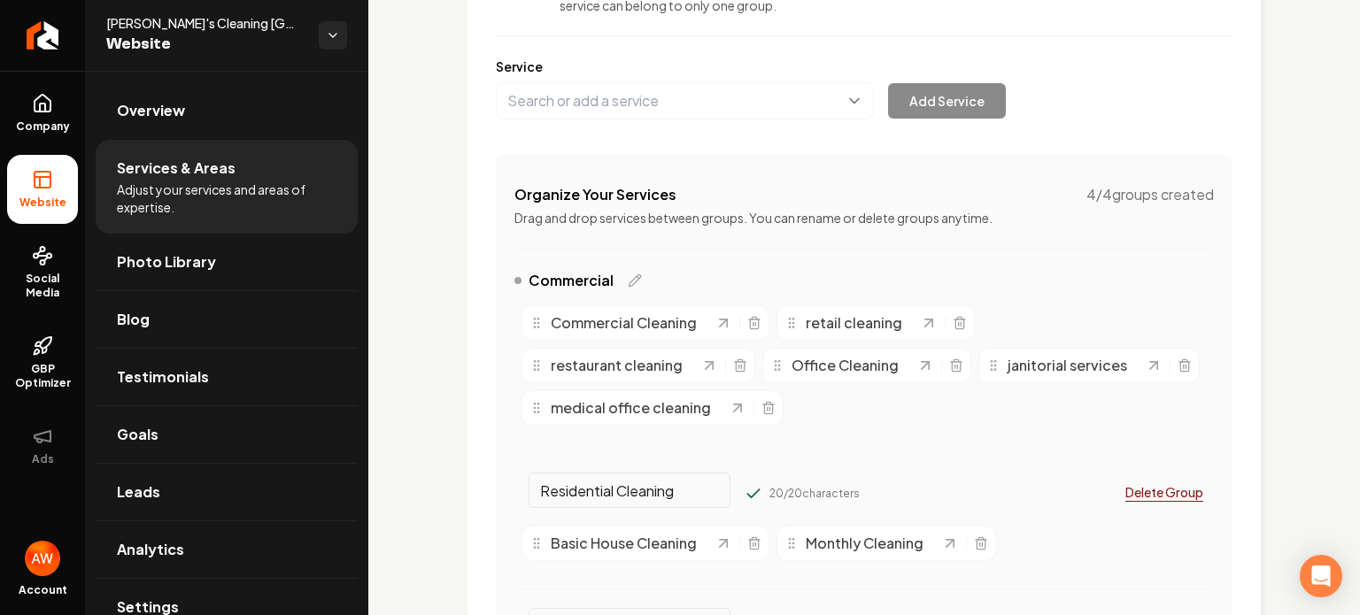
scroll to position [131, 0]
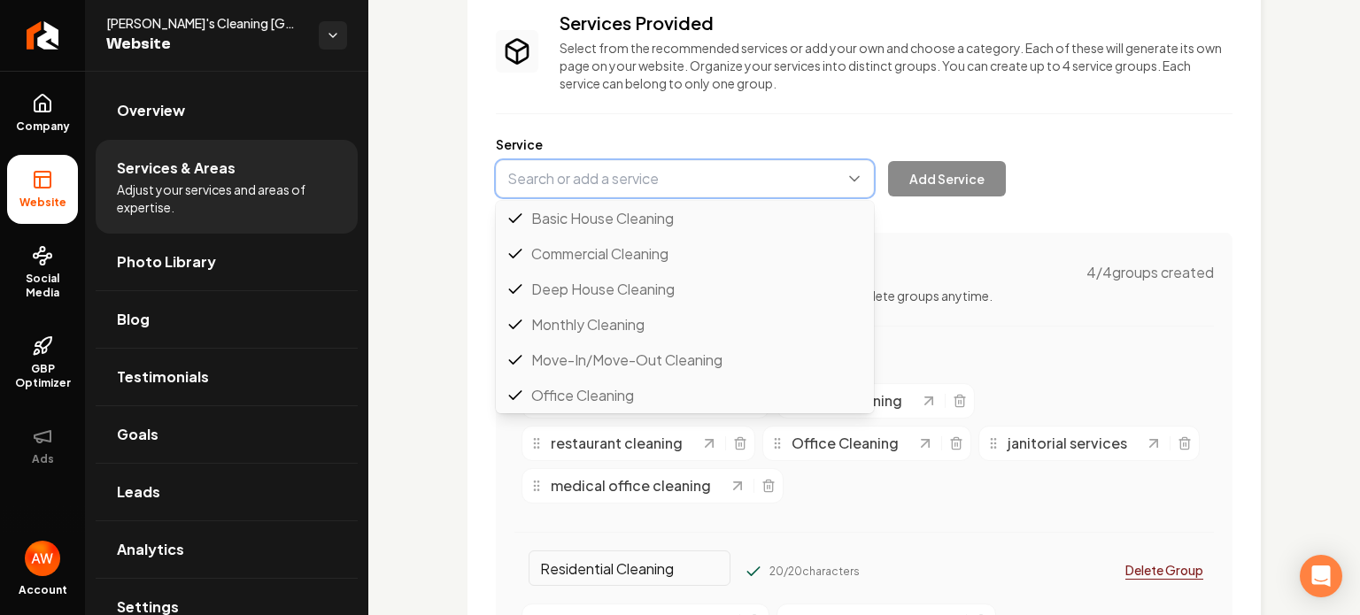
click at [701, 183] on button "Main content area" at bounding box center [685, 178] width 378 height 37
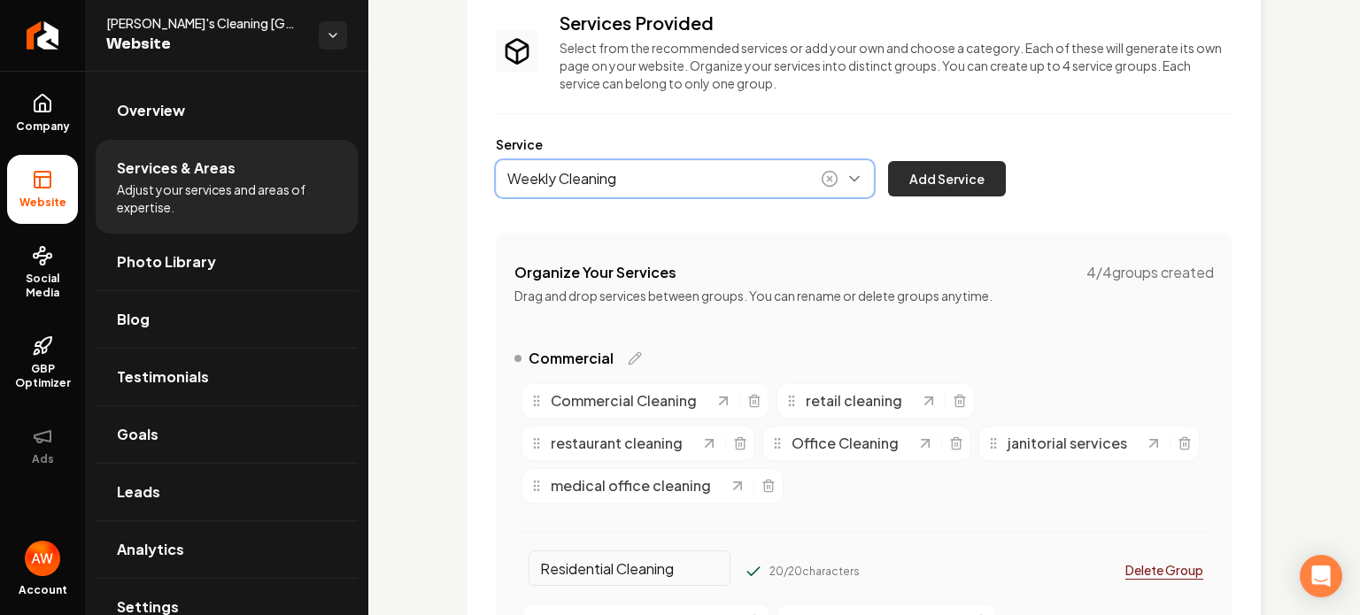
type input "Weekly Cleaning"
click at [926, 173] on button "Add Service" at bounding box center [947, 178] width 118 height 35
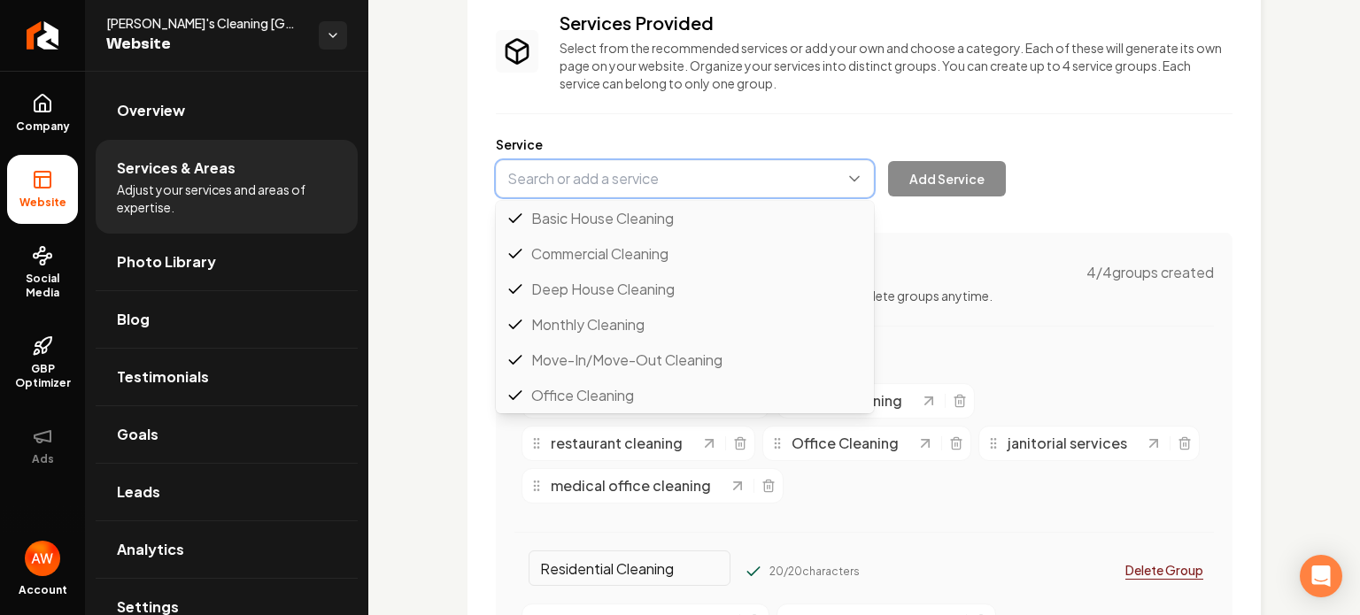
scroll to position [71, 0]
click at [645, 170] on button "Main content area" at bounding box center [685, 178] width 378 height 37
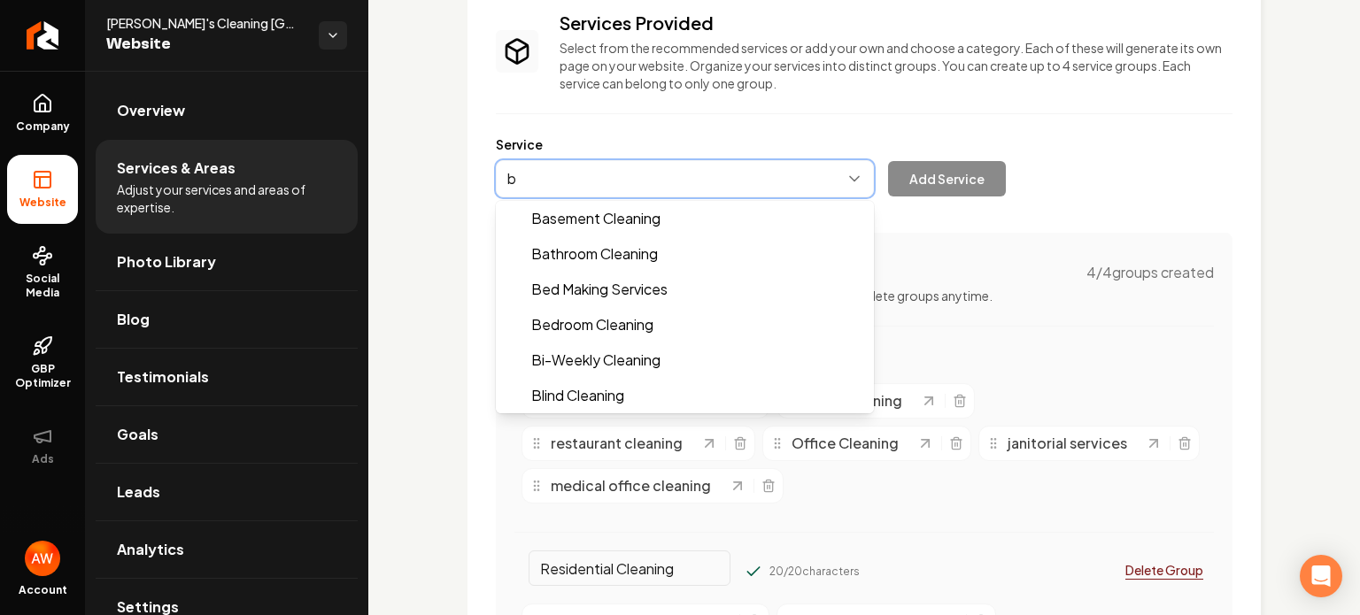
scroll to position [0, 0]
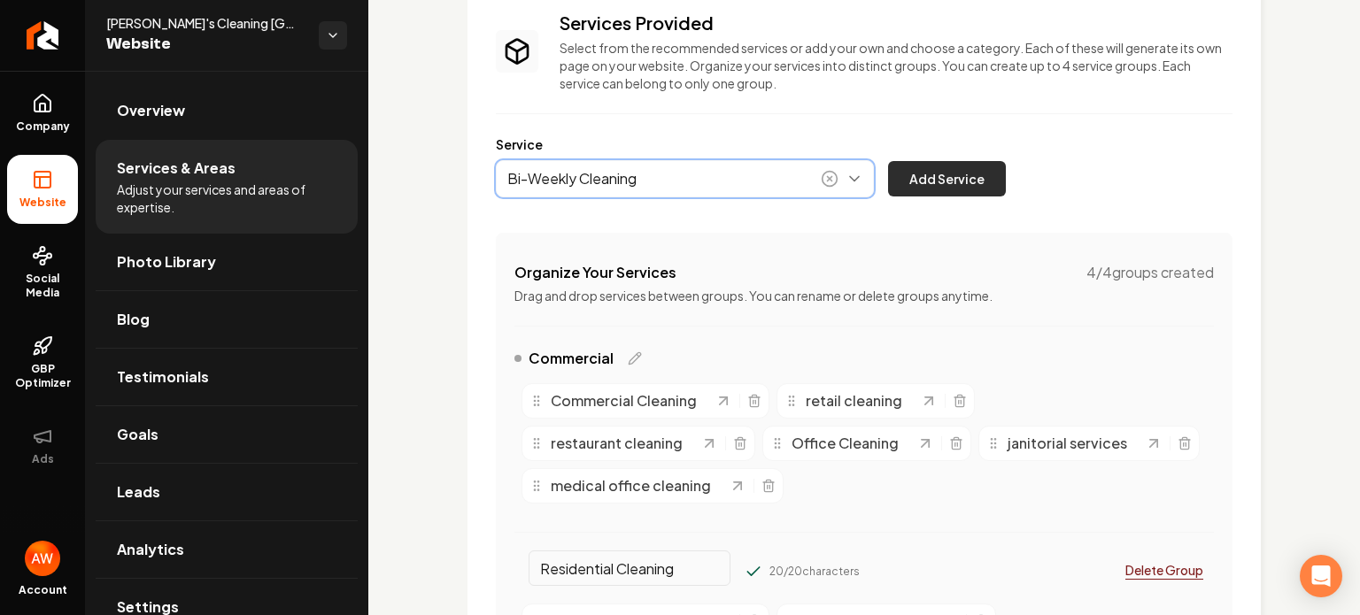
type input "Bi-Weekly Cleaning"
click at [945, 178] on button "Add Service" at bounding box center [947, 178] width 118 height 35
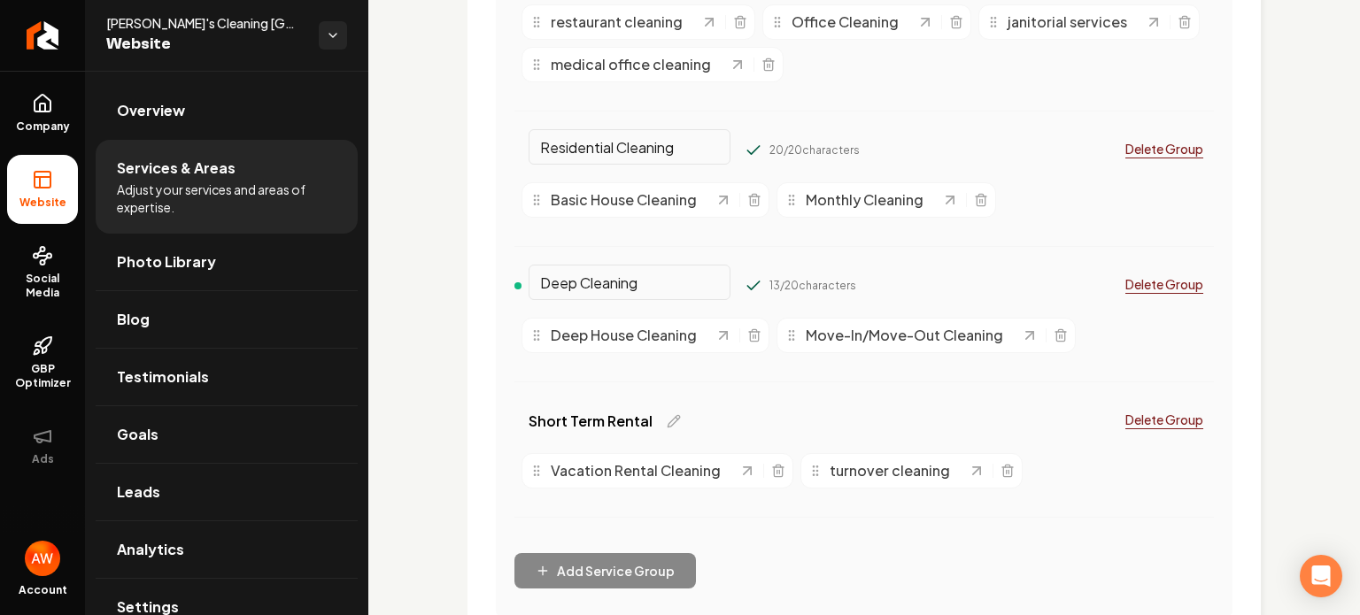
scroll to position [392, 0]
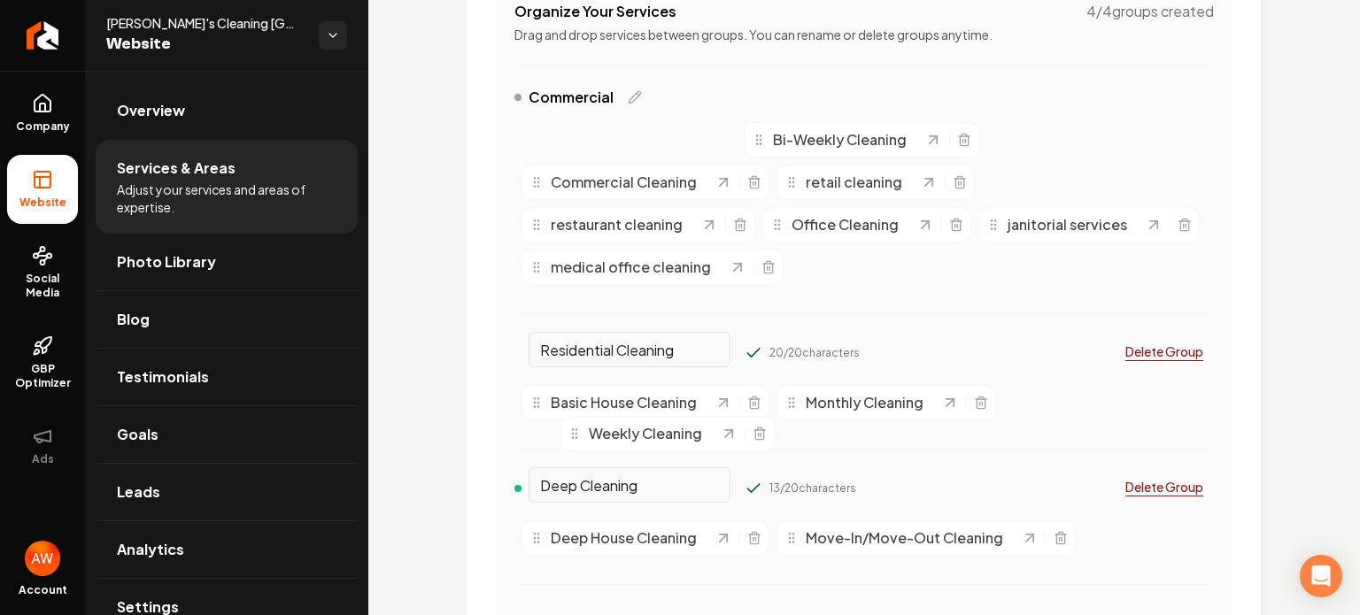
drag, startPoint x: 536, startPoint y: 140, endPoint x: 574, endPoint y: 436, distance: 298.1
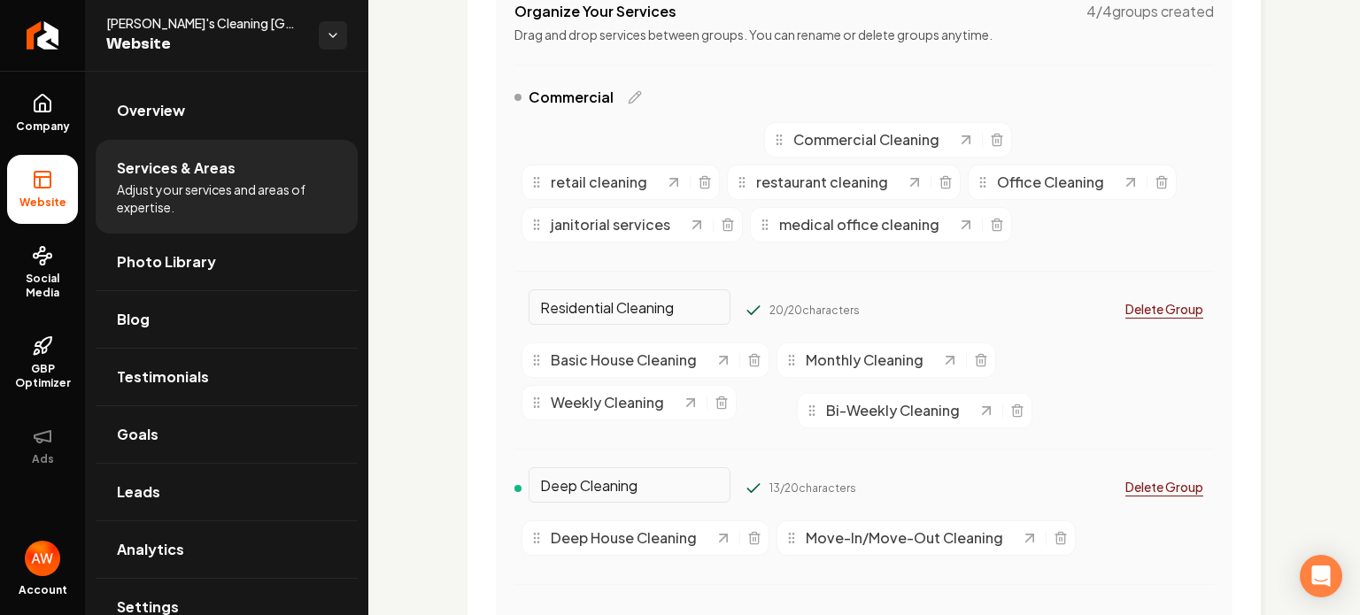
drag, startPoint x: 536, startPoint y: 142, endPoint x: 812, endPoint y: 412, distance: 386.2
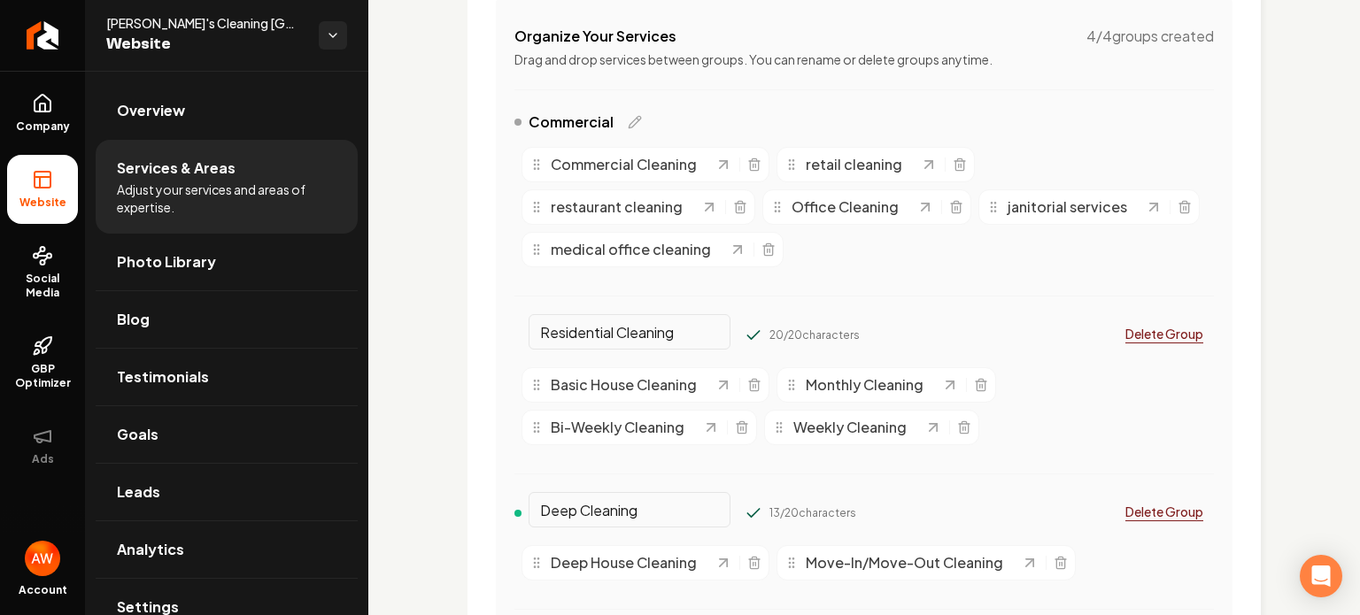
scroll to position [0, 0]
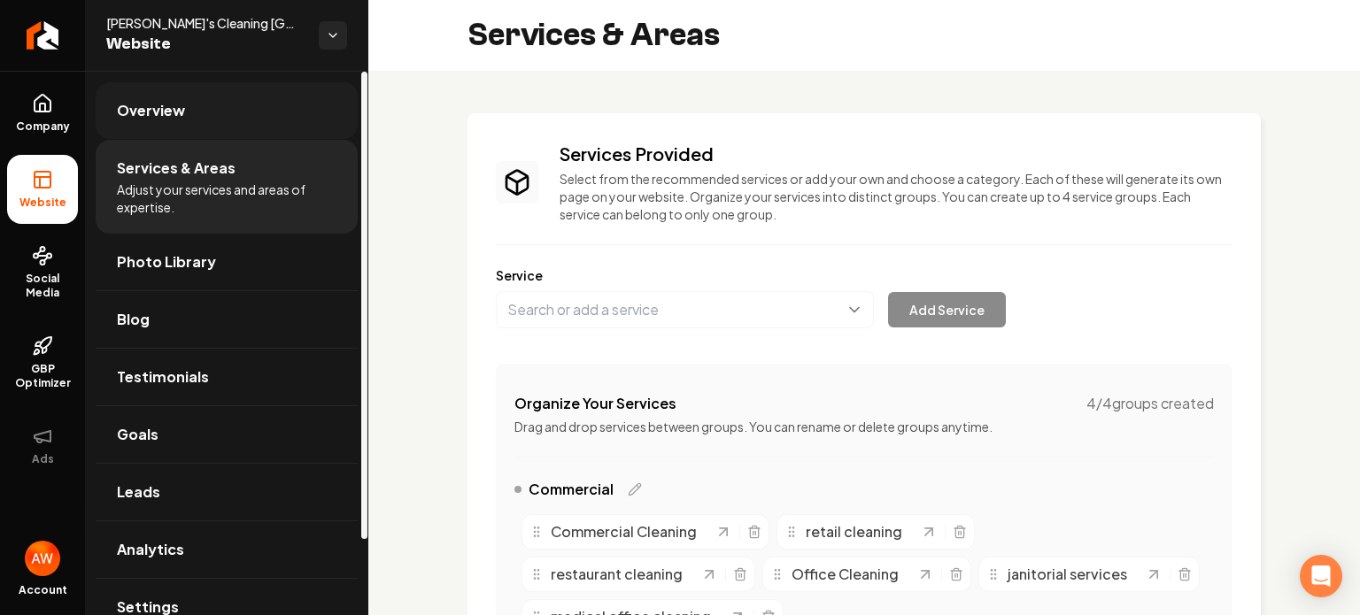
click at [212, 117] on link "Overview" at bounding box center [227, 110] width 262 height 57
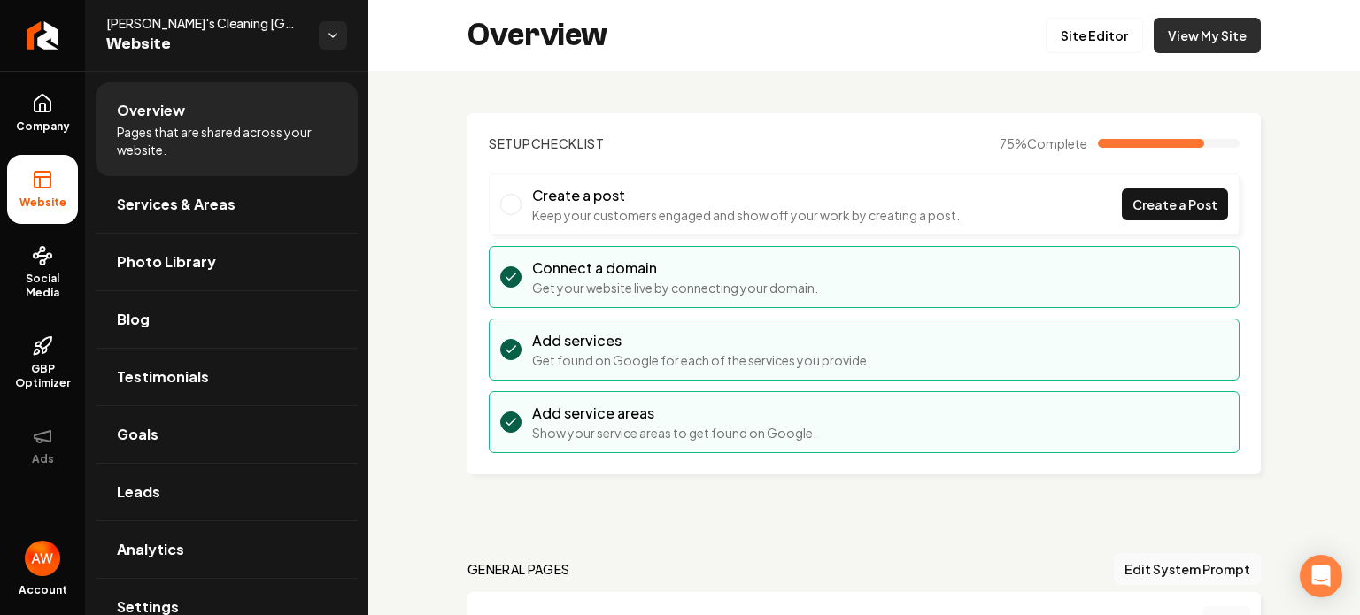
click at [1198, 38] on link "View My Site" at bounding box center [1206, 35] width 107 height 35
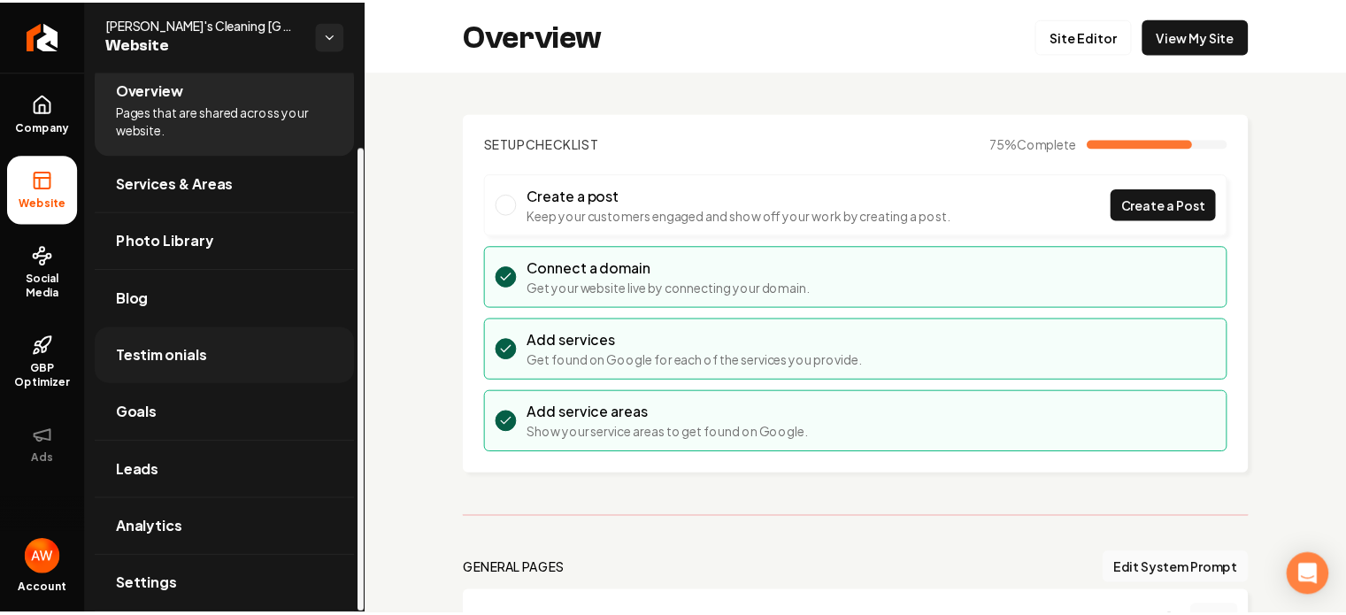
scroll to position [88, 0]
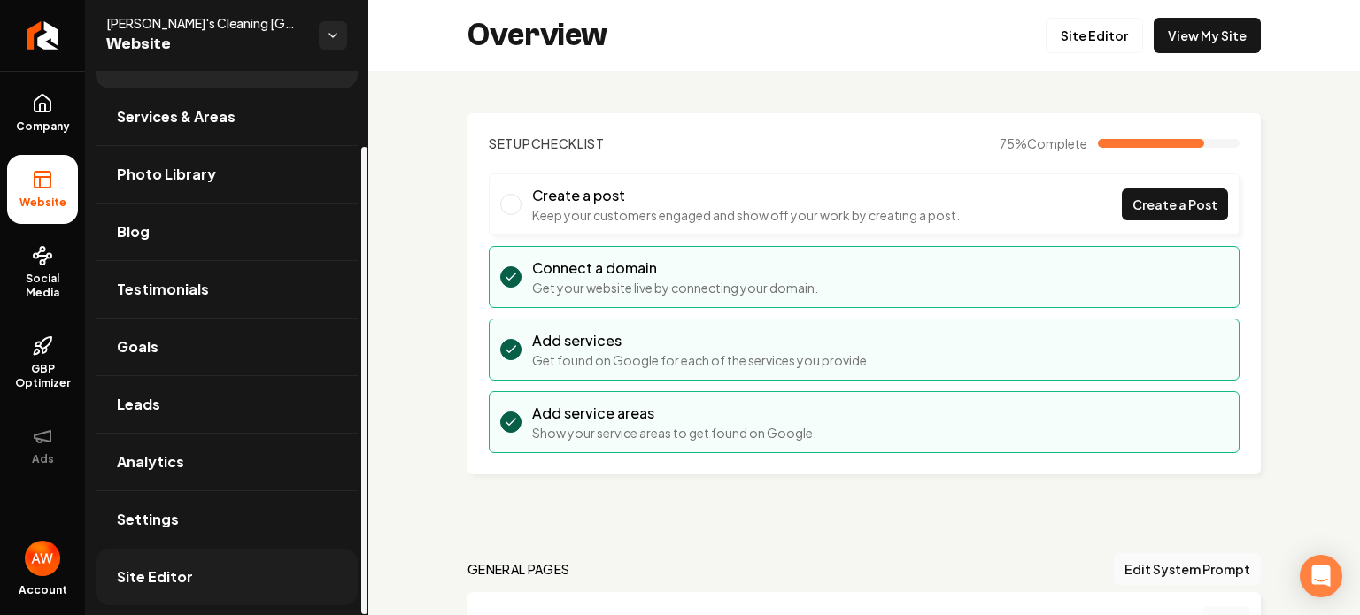
click at [178, 573] on span "Site Editor" at bounding box center [155, 577] width 76 height 21
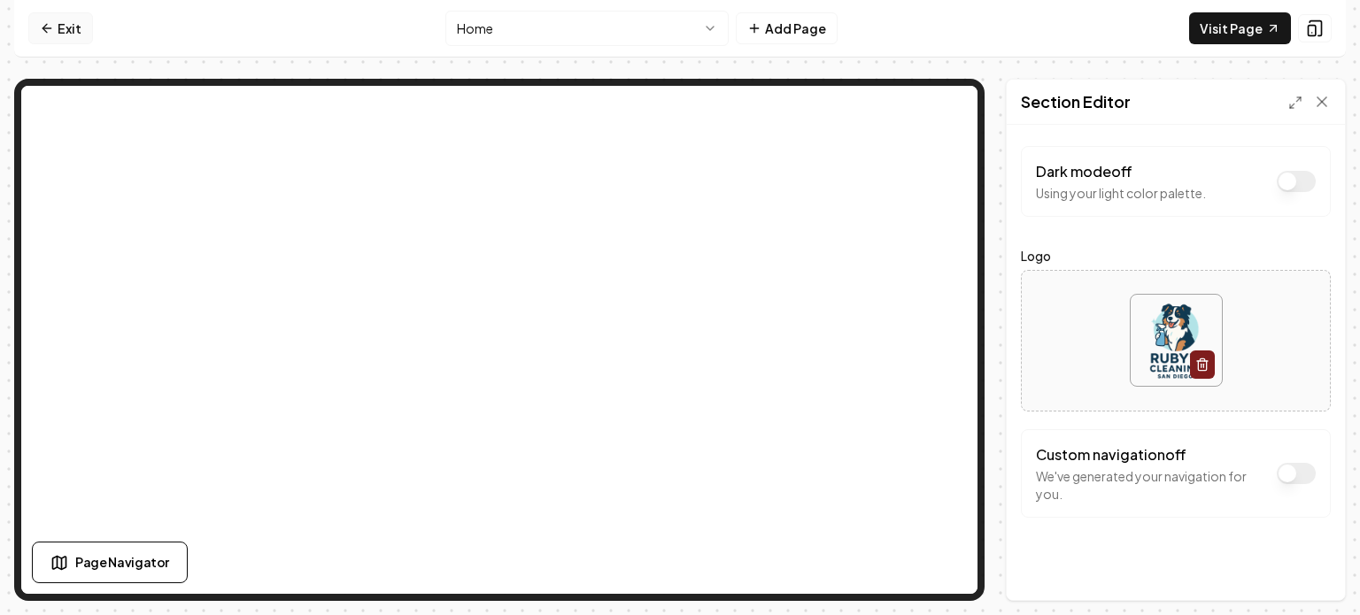
click at [42, 24] on icon at bounding box center [47, 28] width 14 height 14
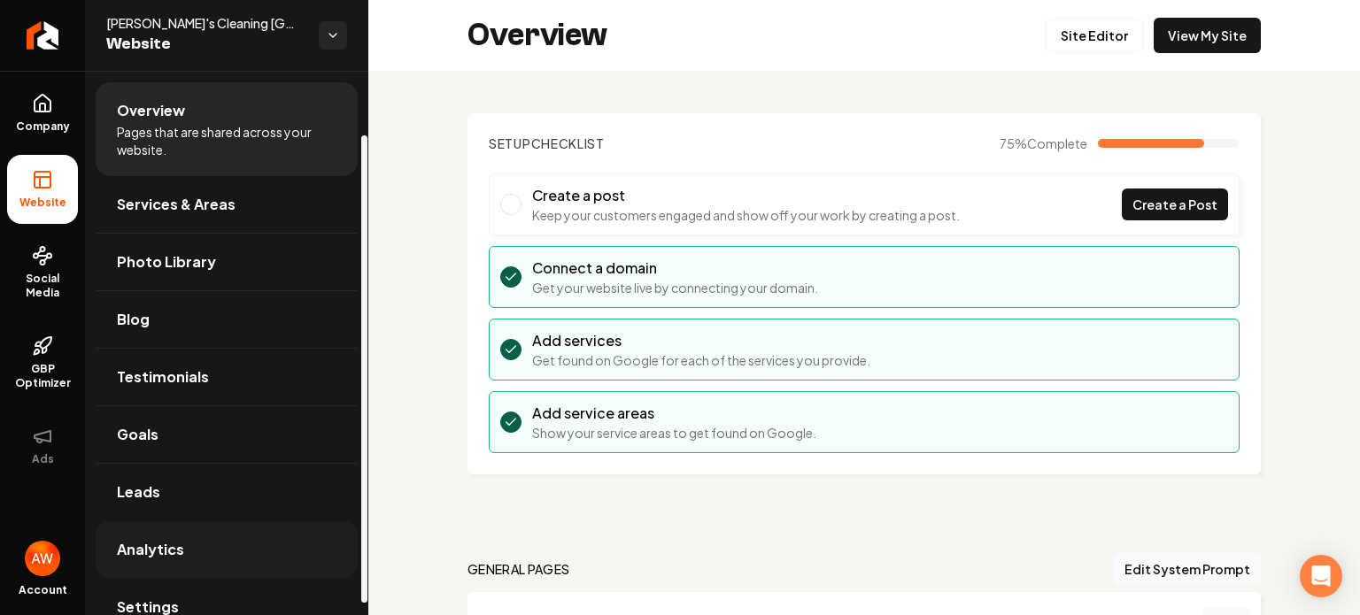
scroll to position [88, 0]
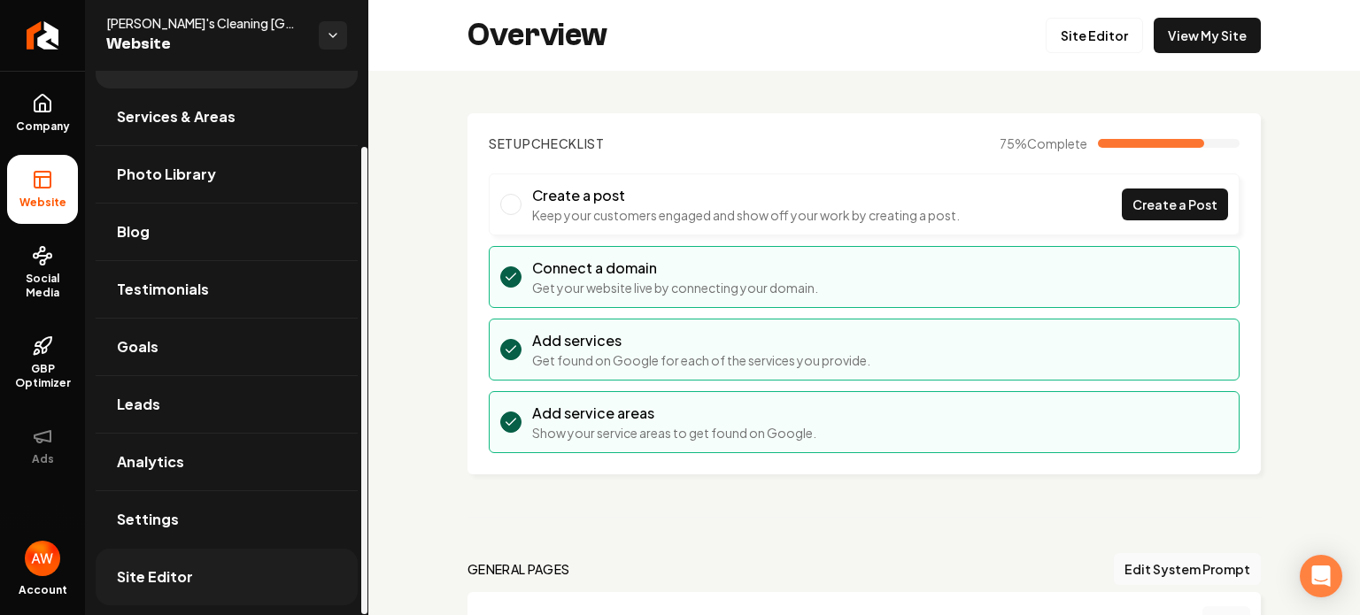
click at [177, 576] on span "Site Editor" at bounding box center [155, 577] width 76 height 21
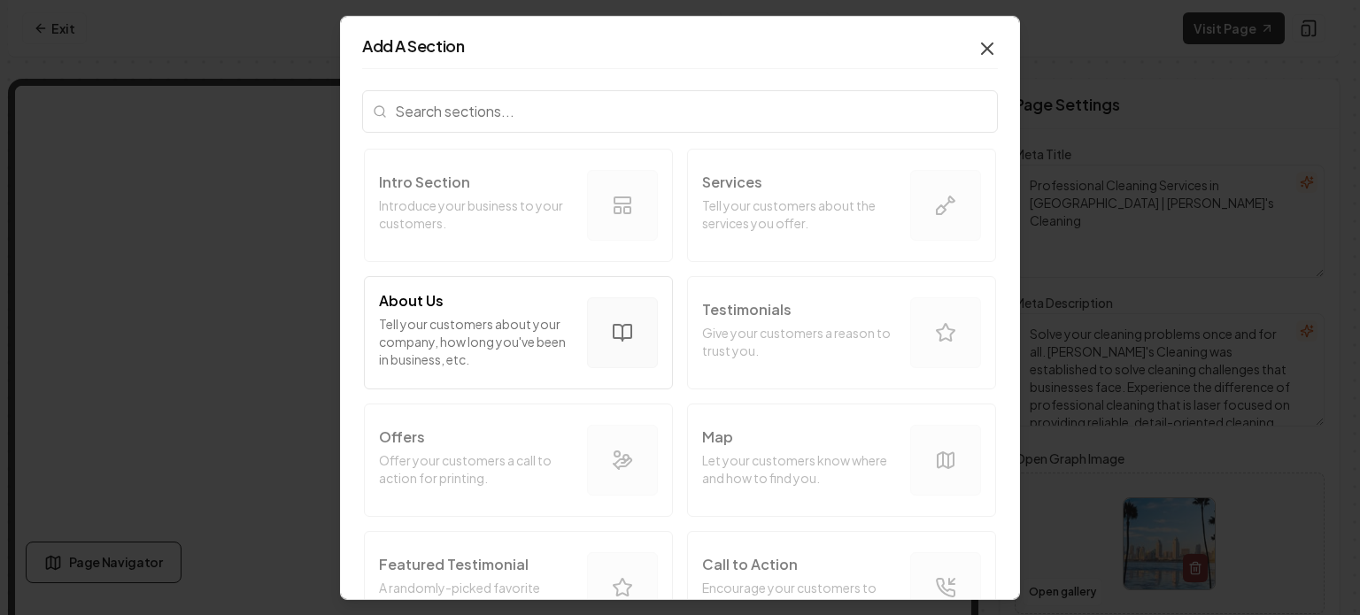
click at [976, 42] on icon "button" at bounding box center [986, 47] width 21 height 21
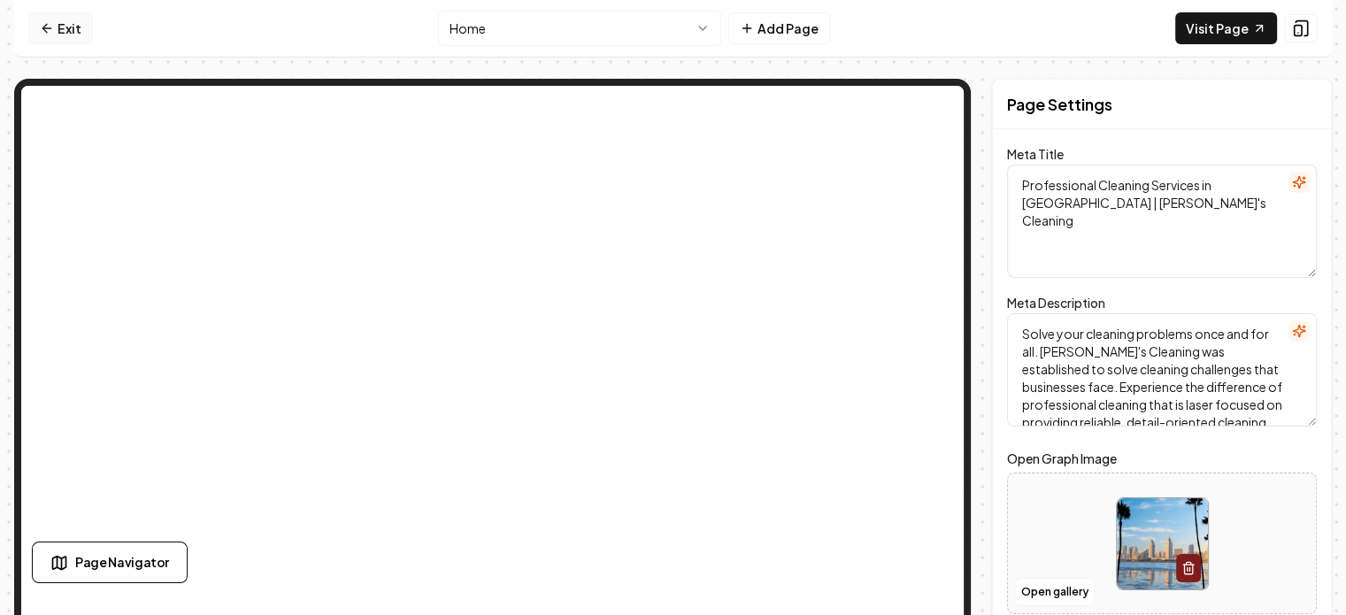
click at [44, 27] on icon at bounding box center [47, 28] width 14 height 14
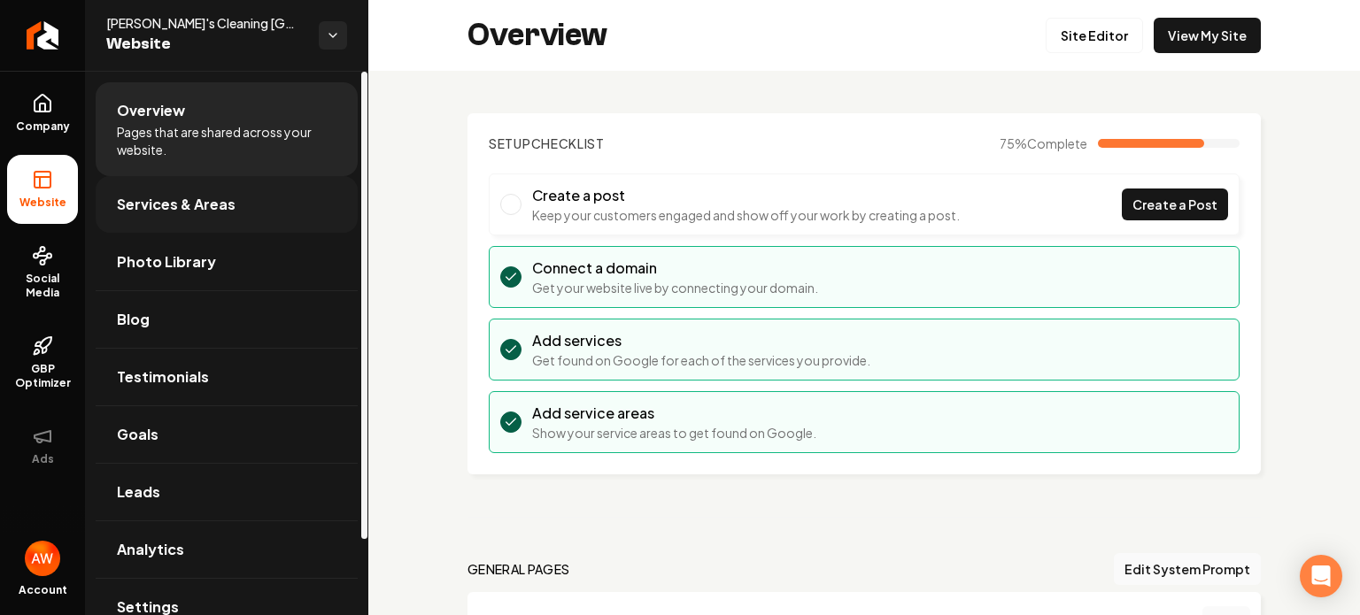
click at [220, 215] on link "Services & Areas" at bounding box center [227, 204] width 262 height 57
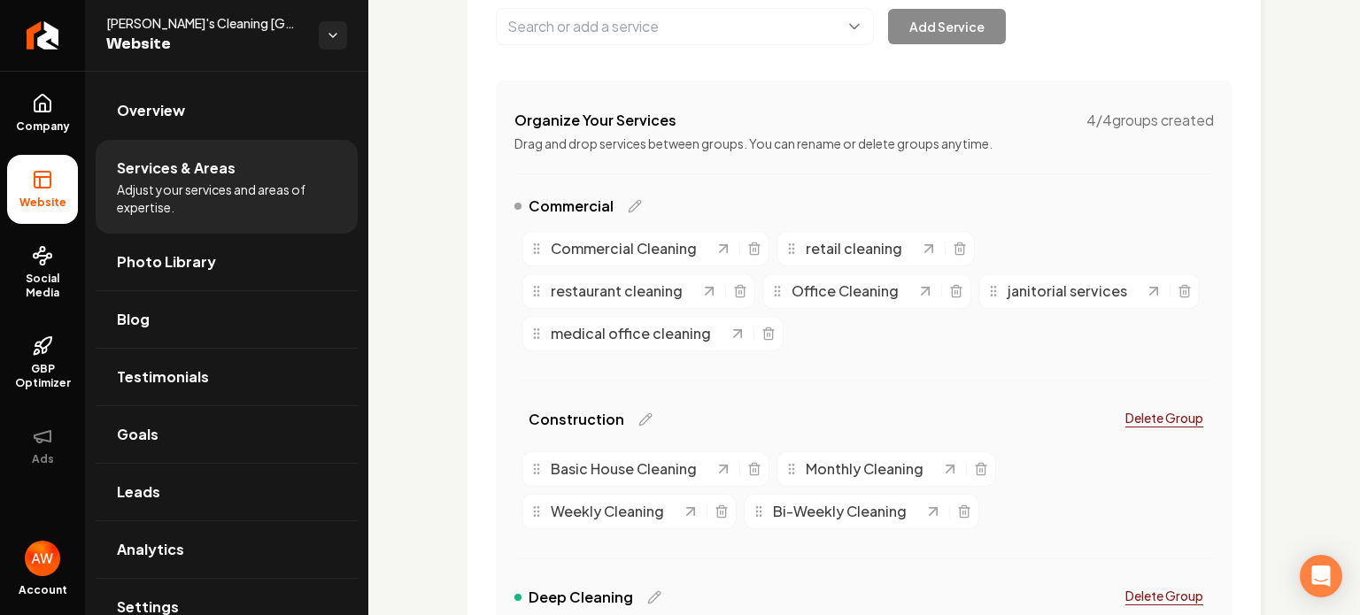
scroll to position [300, 0]
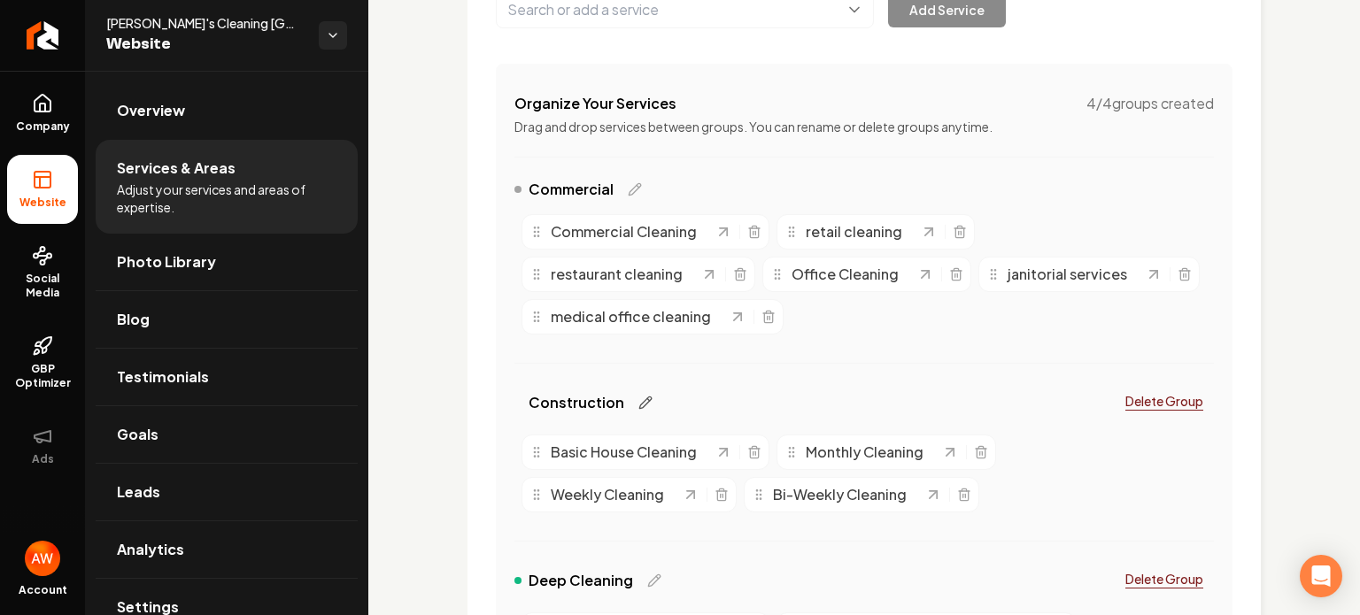
click at [638, 397] on icon "Main content area" at bounding box center [645, 403] width 14 height 14
click at [635, 397] on input "Construction" at bounding box center [629, 399] width 202 height 35
type input "Residential Cleaning"
click at [744, 394] on button "Main content area" at bounding box center [753, 403] width 18 height 18
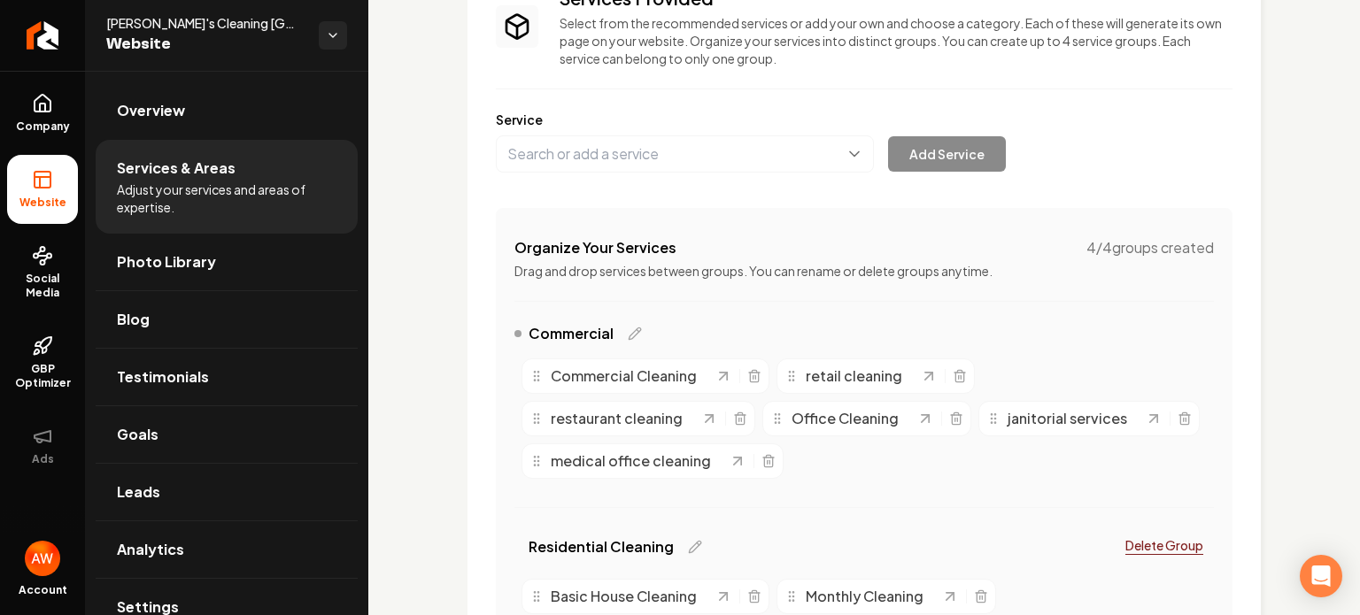
scroll to position [0, 0]
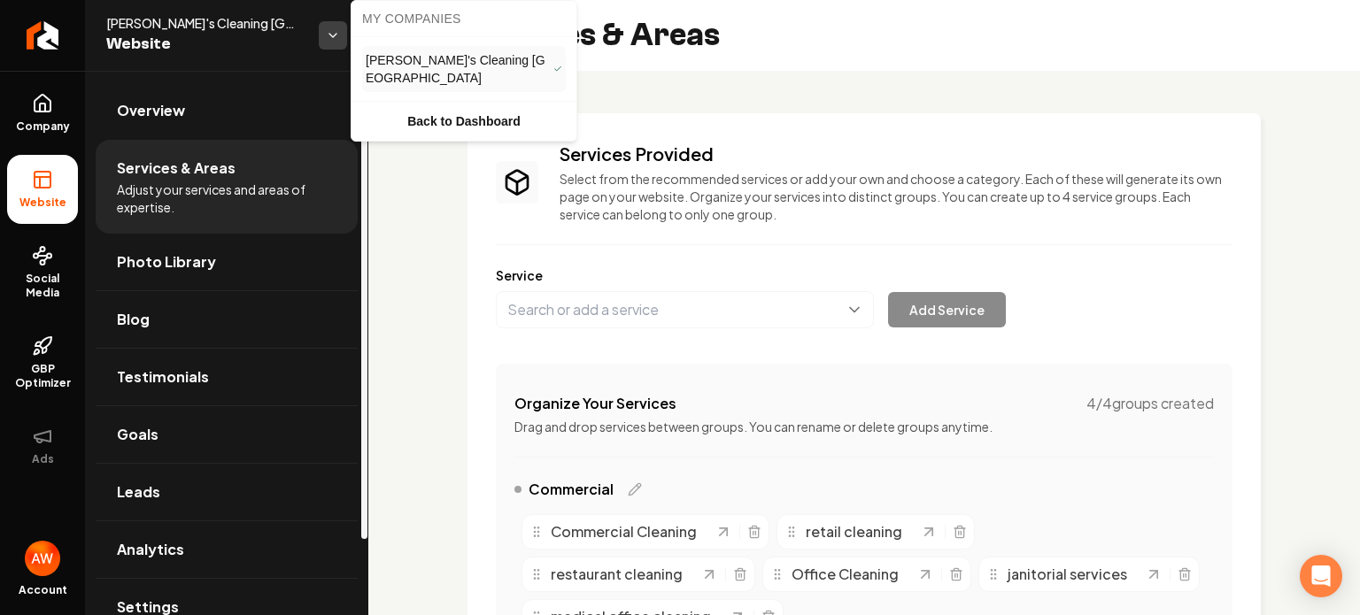
click at [335, 36] on html "Company Website Social Media GBP Optimizer Ads Account Ruby's Cleaning [GEOGRAP…" at bounding box center [680, 307] width 1360 height 615
click at [244, 106] on html "Company Website Social Media GBP Optimizer Ads Account Ruby's Cleaning [GEOGRAP…" at bounding box center [680, 307] width 1360 height 615
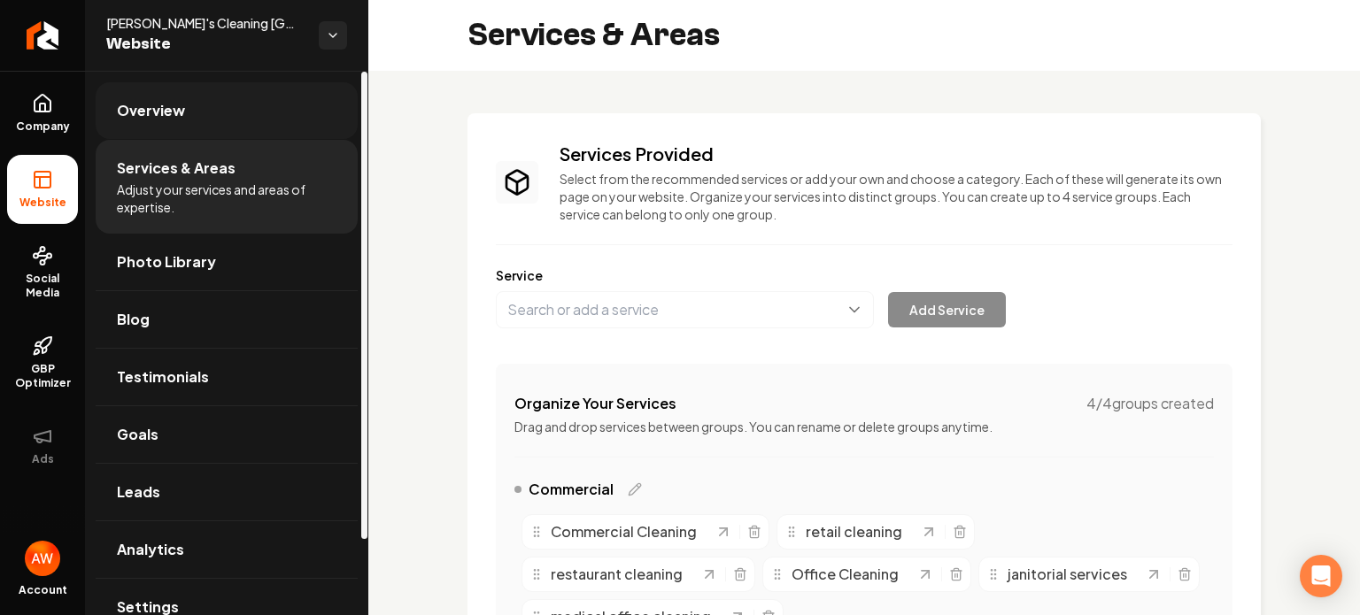
click at [178, 119] on span "Overview" at bounding box center [151, 110] width 68 height 21
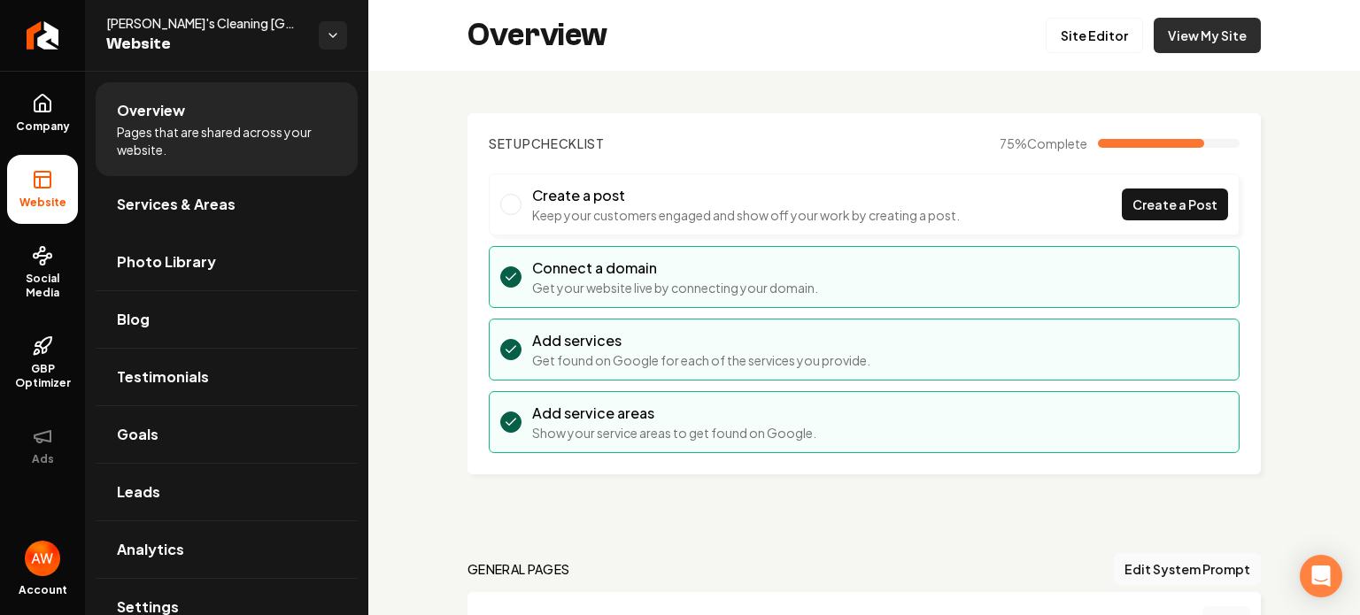
click at [1183, 38] on link "View My Site" at bounding box center [1206, 35] width 107 height 35
